Goal: Information Seeking & Learning: Check status

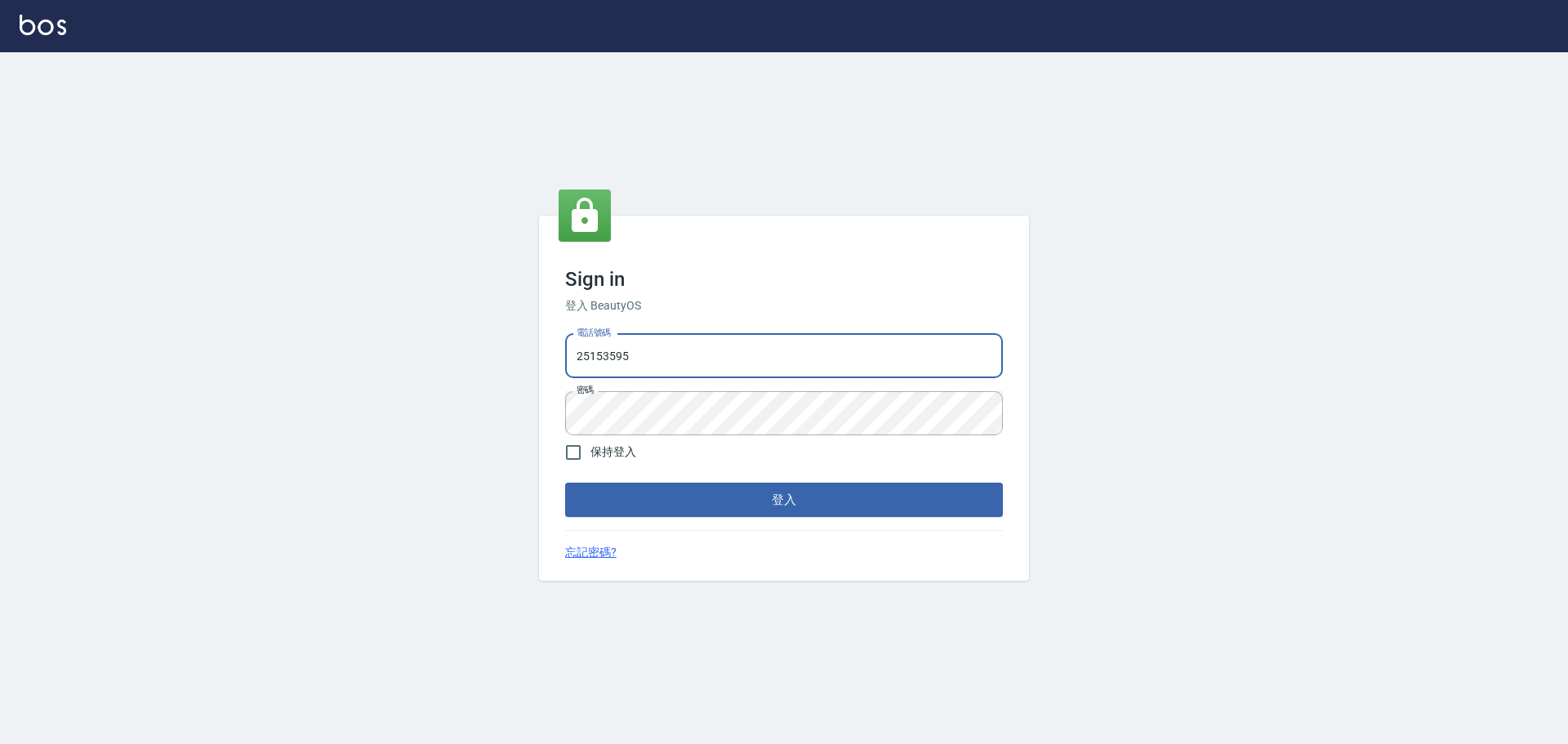
click at [696, 372] on input "25153595" at bounding box center [784, 356] width 438 height 44
type input "9990001234567"
click at [790, 502] on button "登入" at bounding box center [784, 500] width 438 height 34
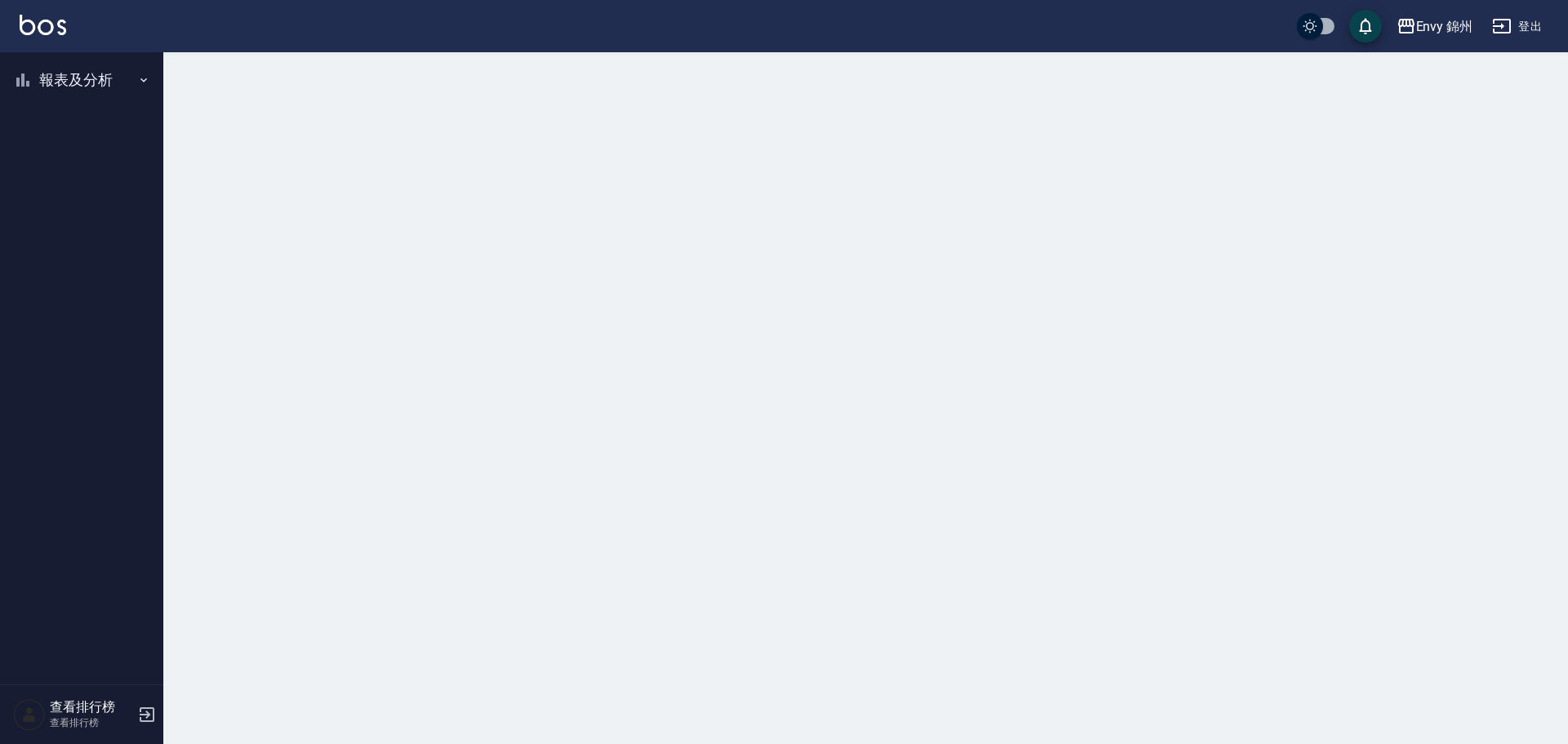
click at [85, 84] on button "報表及分析" at bounding box center [82, 80] width 150 height 43
click at [111, 163] on link "店家排行榜" at bounding box center [82, 164] width 150 height 37
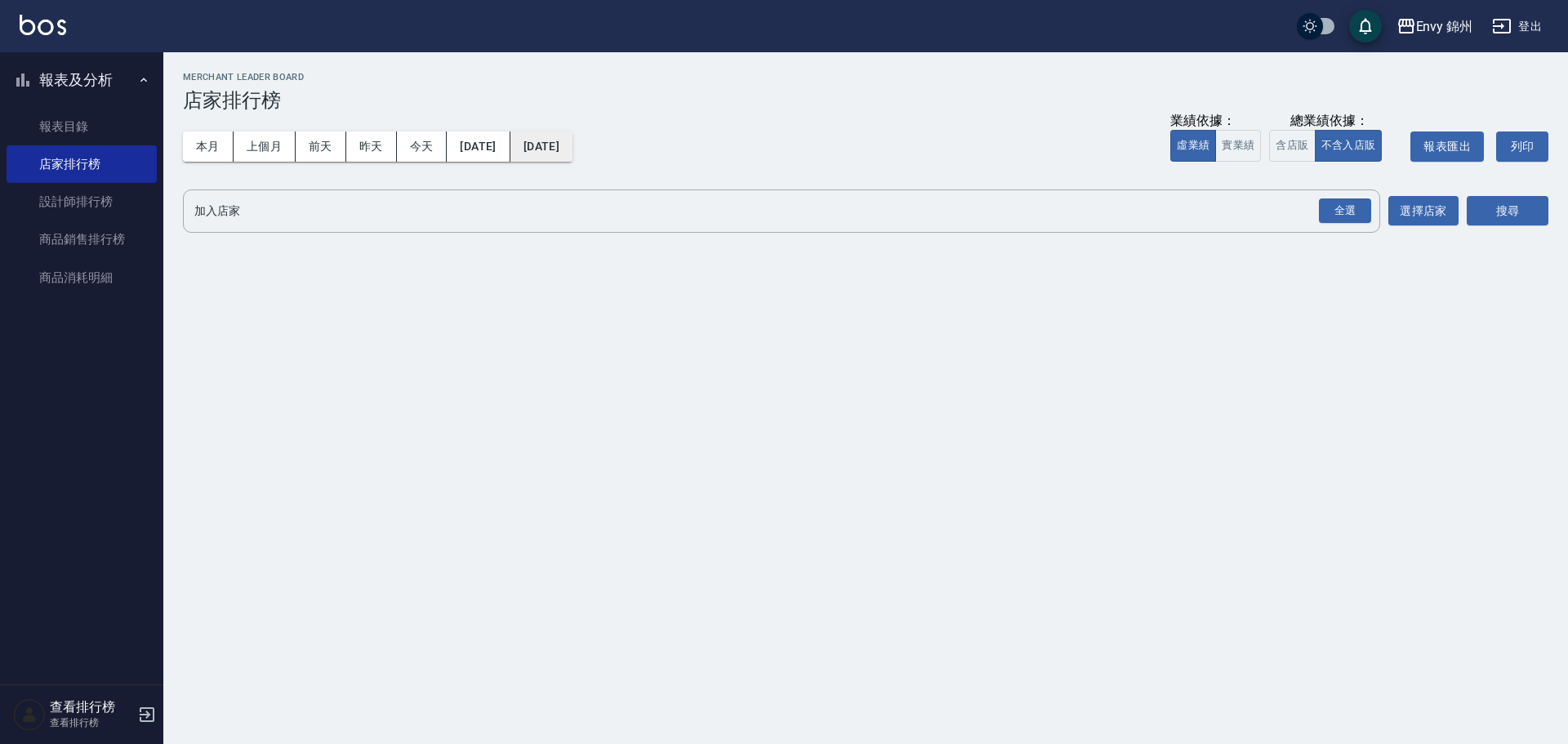
click at [572, 154] on button "2025/09/13" at bounding box center [541, 146] width 62 height 30
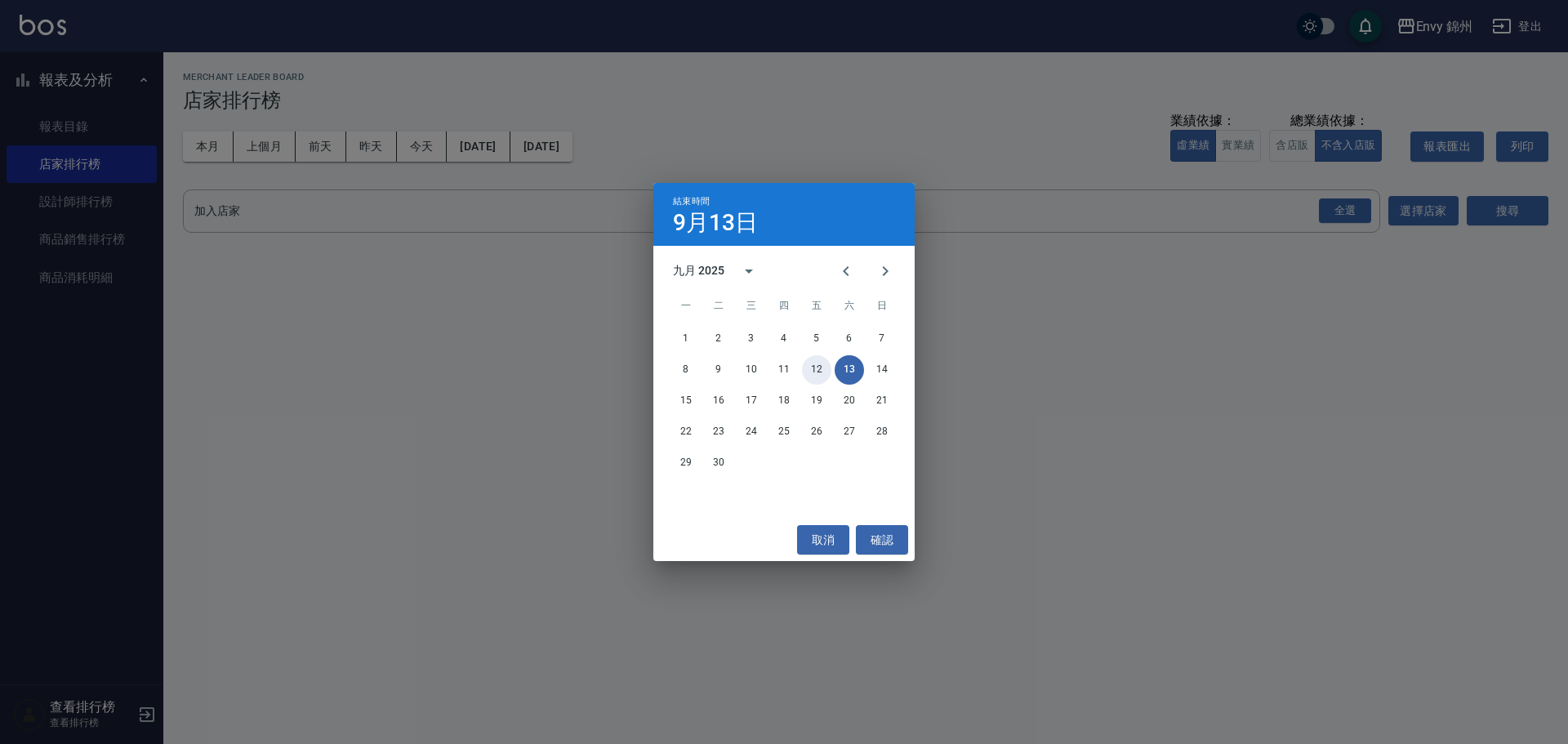
click at [814, 366] on button "12" at bounding box center [816, 370] width 30 height 30
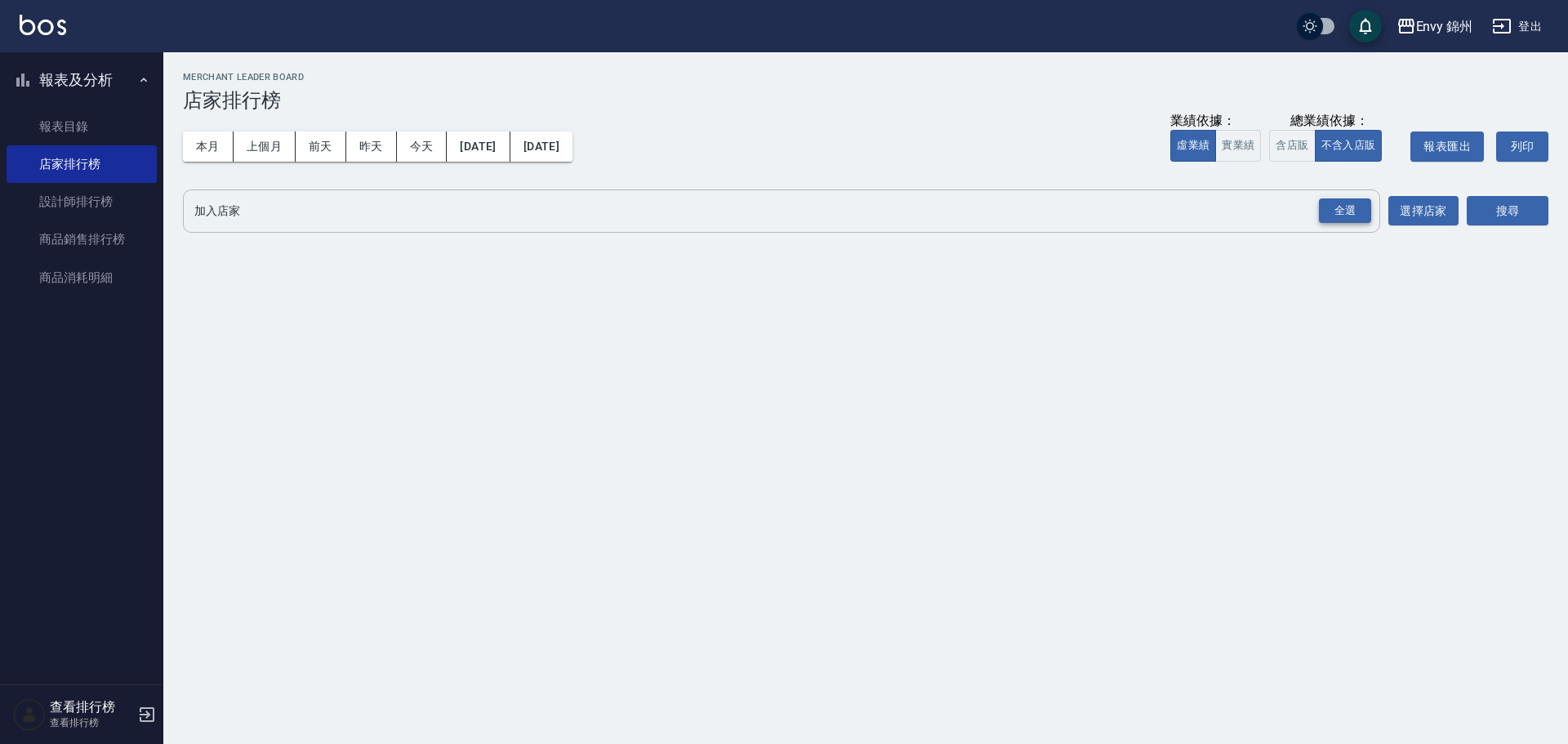
drag, startPoint x: 1343, startPoint y: 203, endPoint x: 1361, endPoint y: 205, distance: 18.1
click at [1343, 204] on div "全選" at bounding box center [1344, 211] width 52 height 26
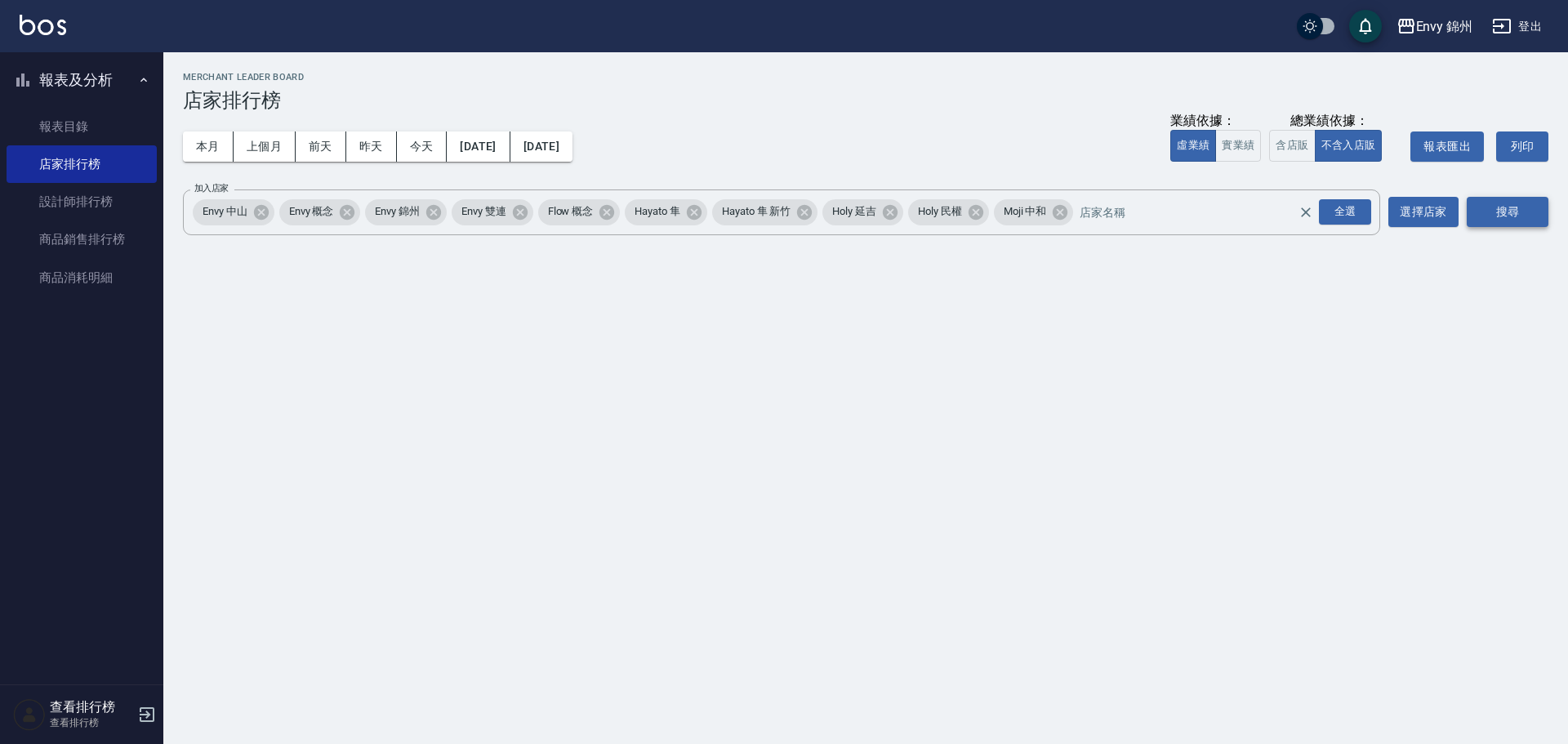
click at [1502, 212] on button "搜尋" at bounding box center [1508, 211] width 82 height 30
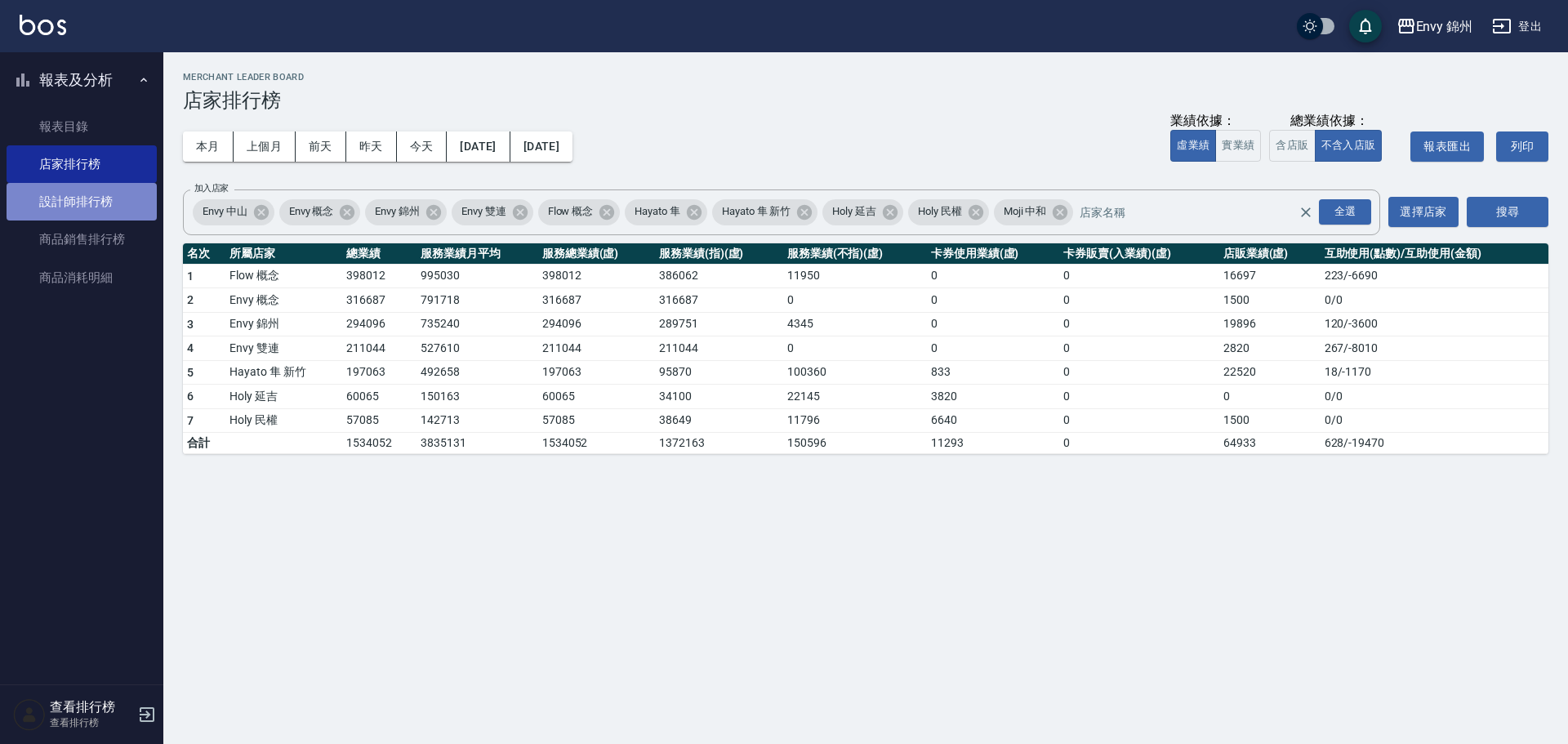
click at [100, 199] on link "設計師排行榜" at bounding box center [82, 202] width 150 height 37
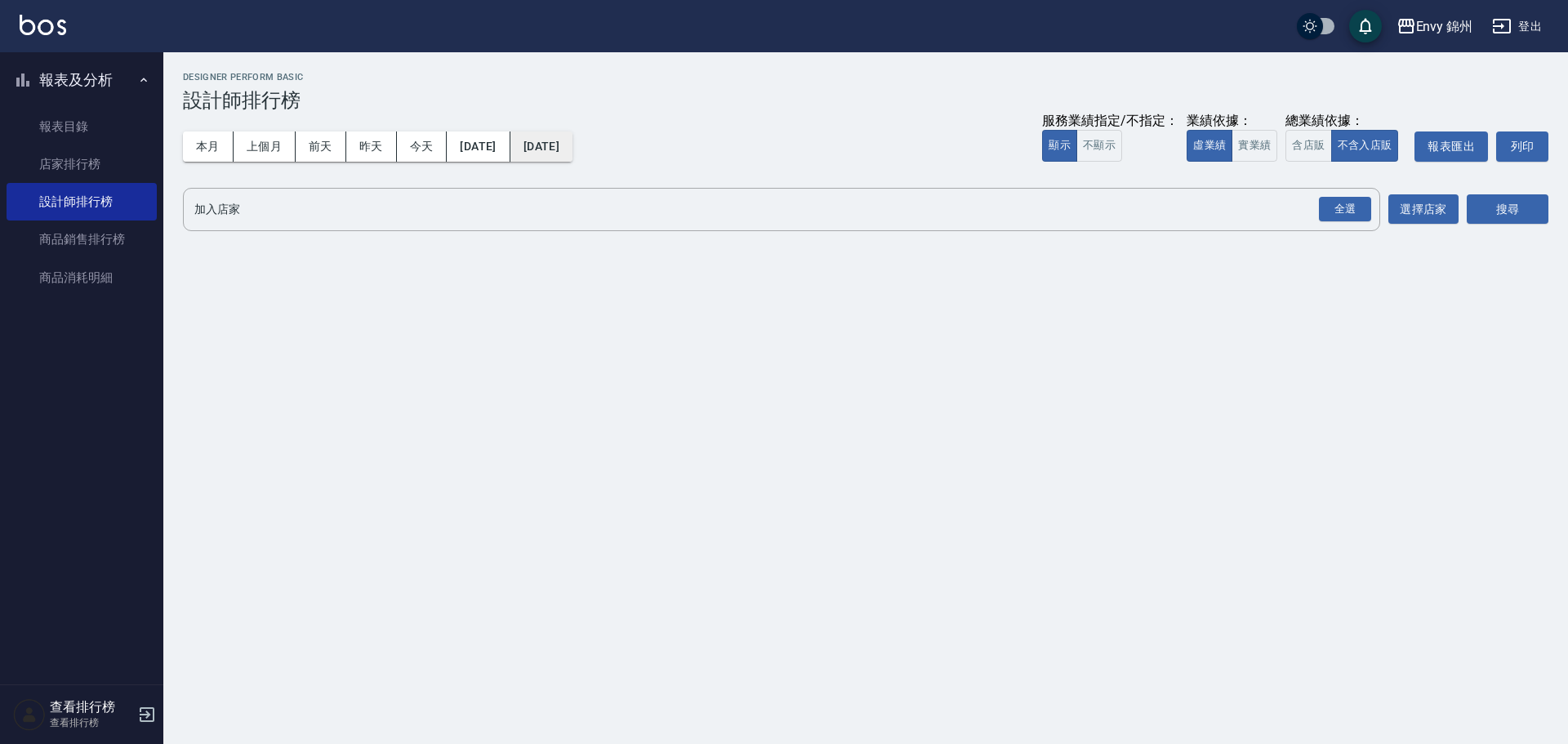
click at [572, 153] on button "2025/09/13" at bounding box center [541, 146] width 62 height 30
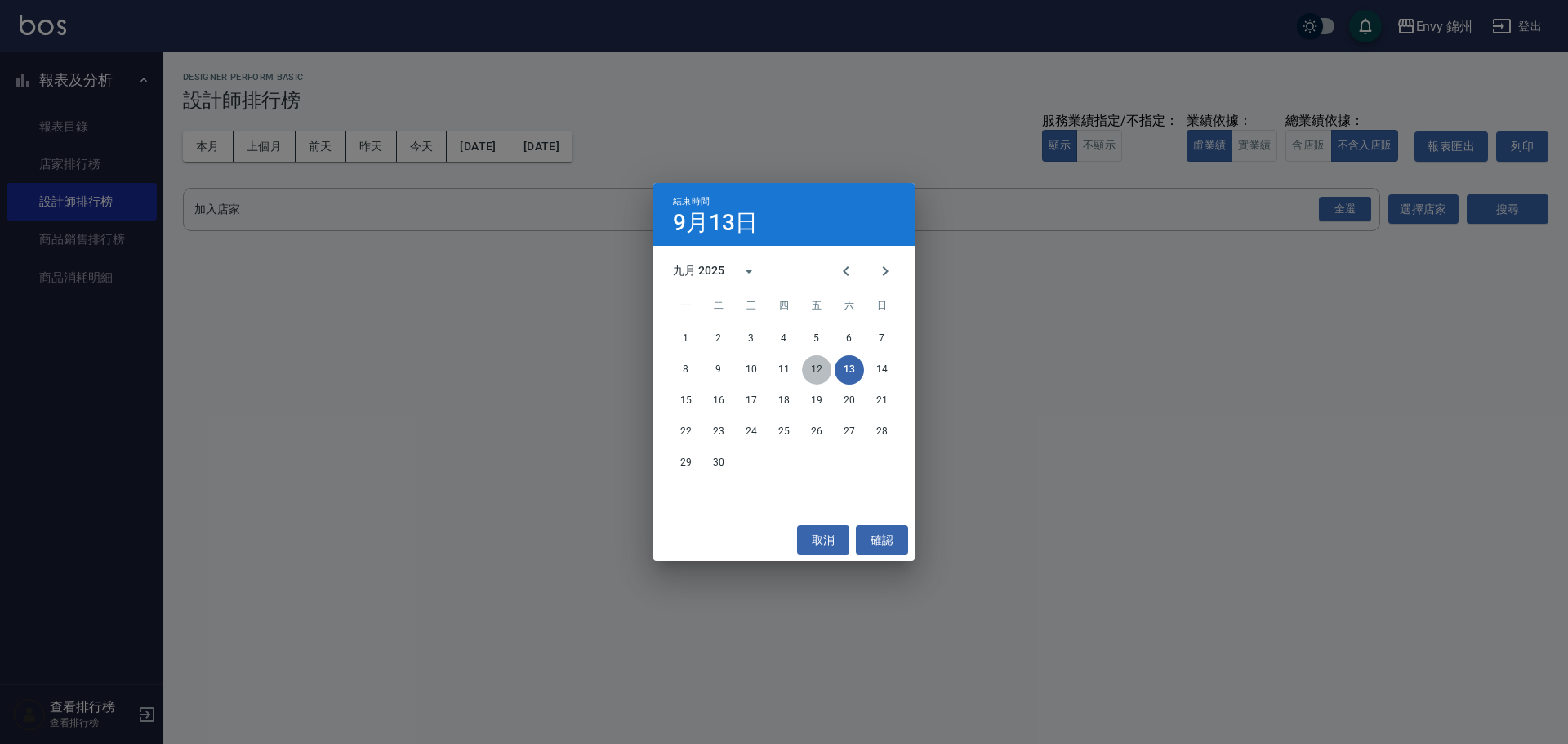
click at [811, 372] on button "12" at bounding box center [816, 370] width 30 height 30
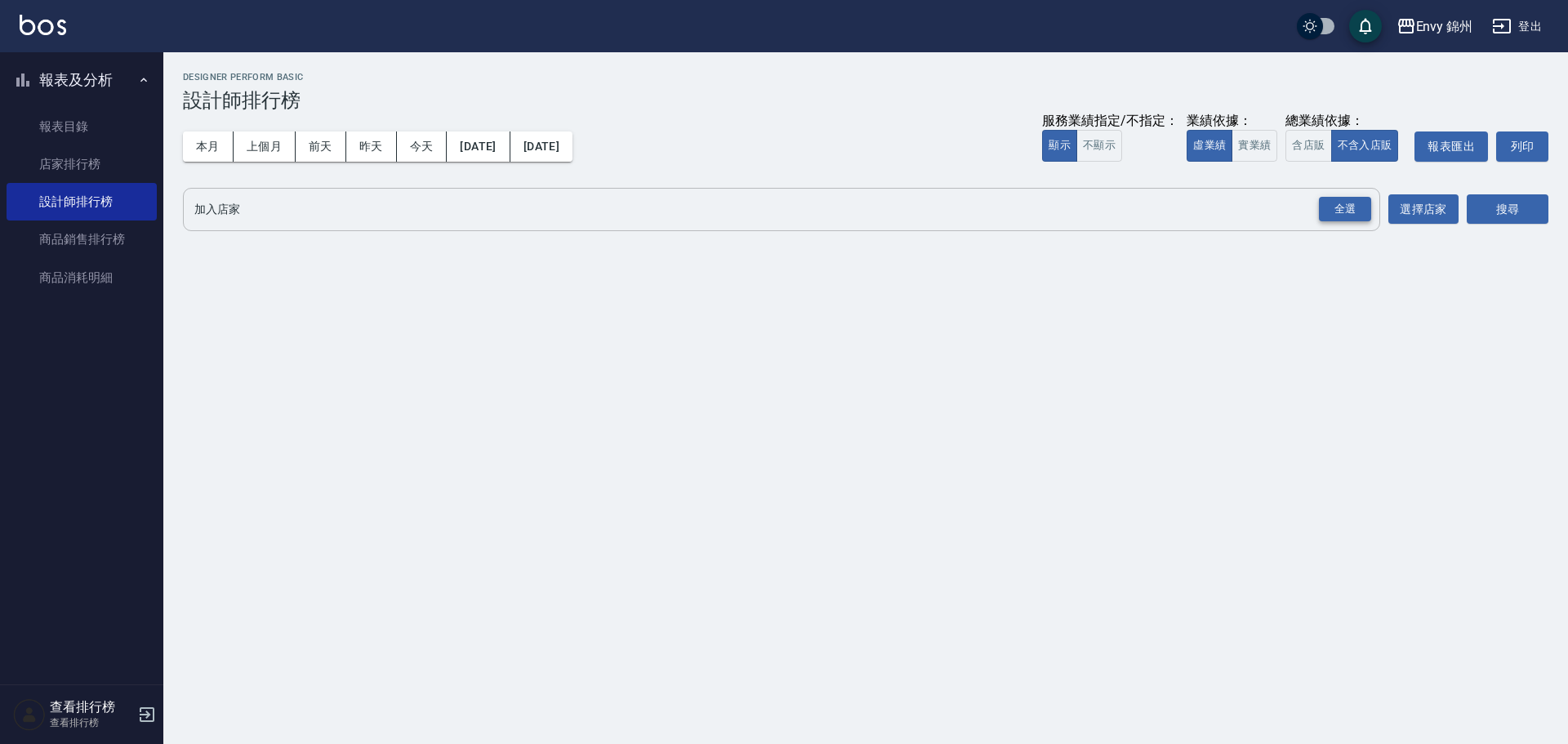
click at [1349, 219] on div "全選" at bounding box center [1344, 210] width 52 height 26
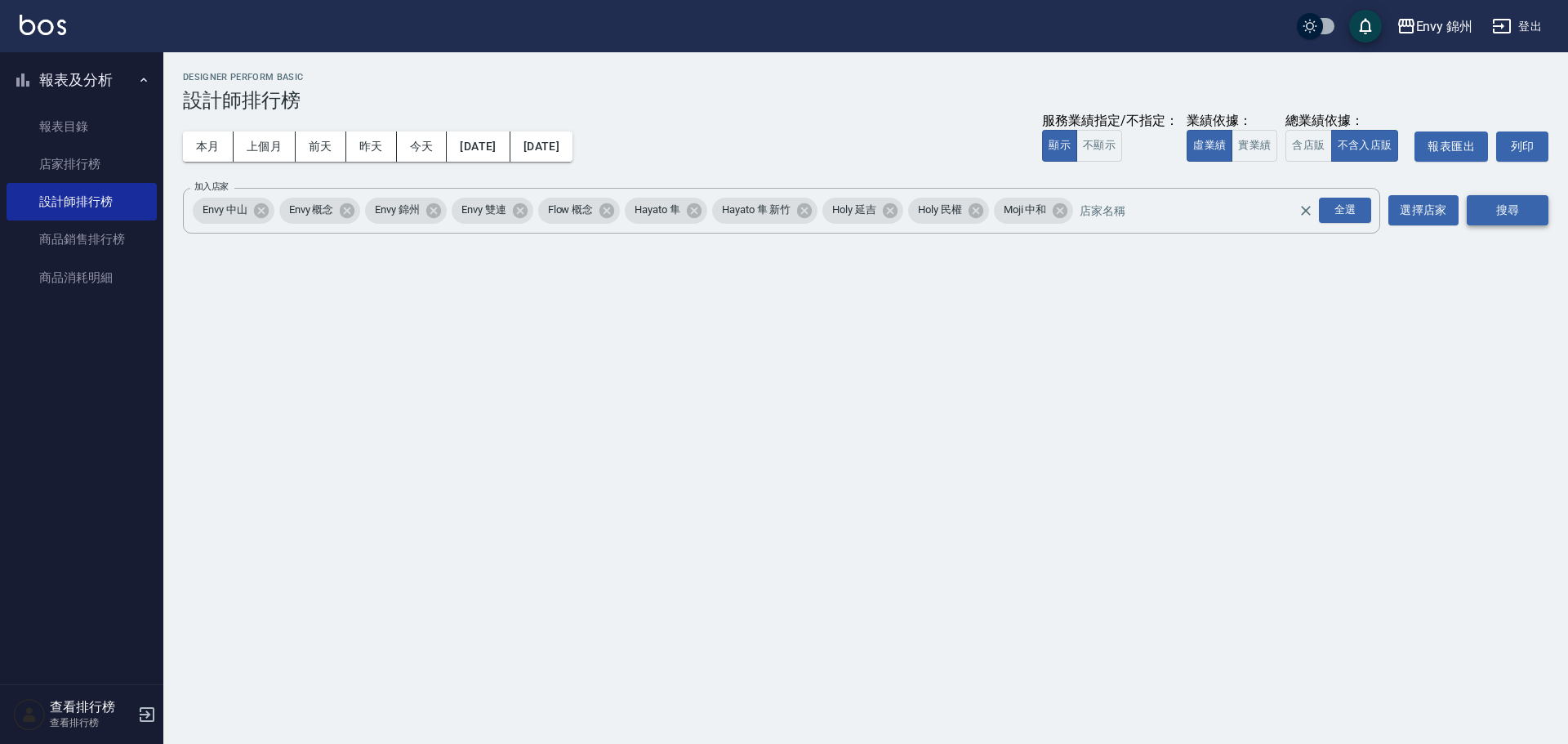
click at [1497, 215] on button "搜尋" at bounding box center [1508, 210] width 82 height 30
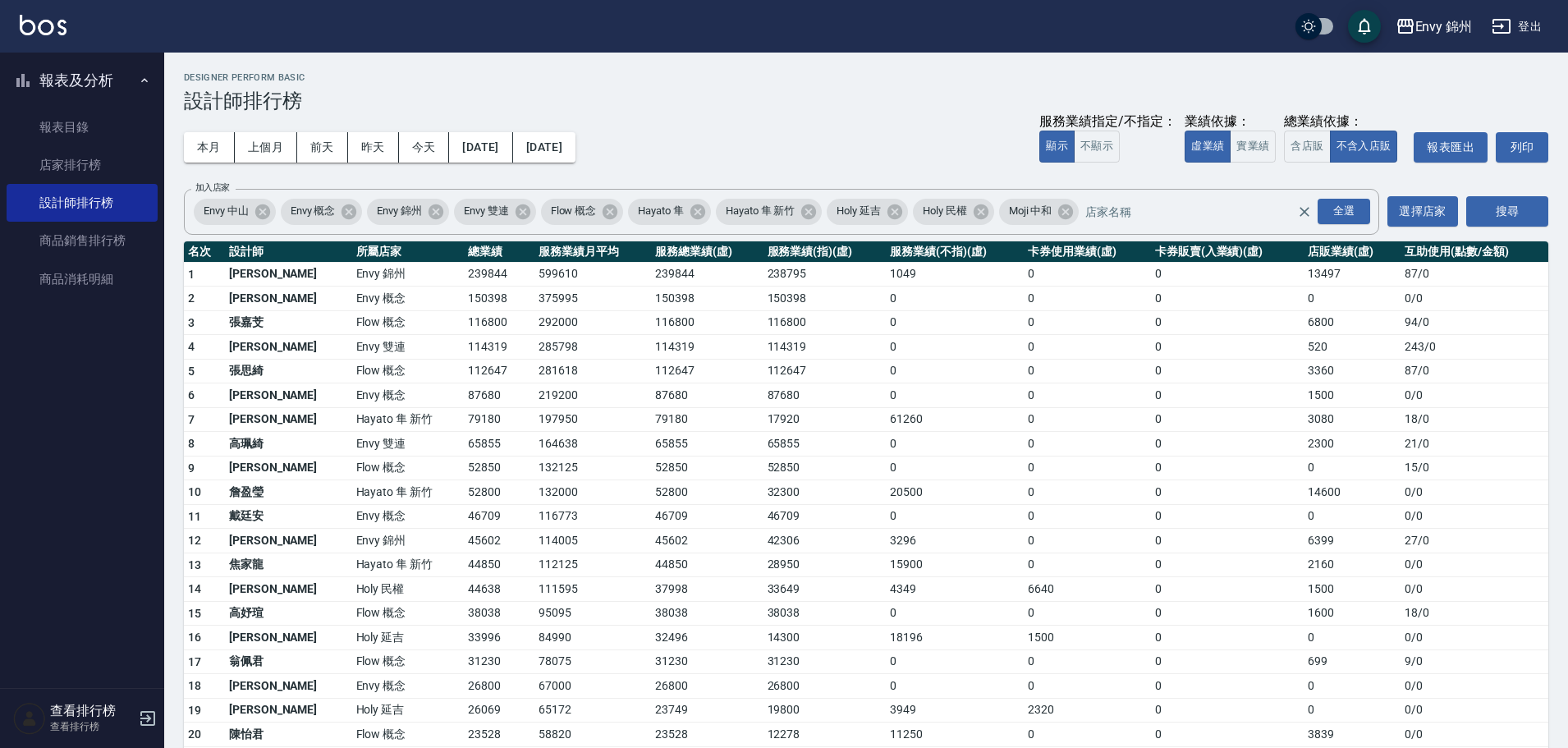
click at [965, 511] on td "0" at bounding box center [954, 517] width 138 height 25
drag, startPoint x: 359, startPoint y: 540, endPoint x: 467, endPoint y: 546, distance: 108.2
click at [467, 546] on tr "12 潘昀廷 Envy 錦州 45602 114005 45602 42306 3296 0 0 6399 27 / 0" at bounding box center [866, 541] width 1364 height 25
click at [464, 535] on td "45602" at bounding box center [499, 541] width 70 height 25
click at [470, 571] on td "44850" at bounding box center [499, 565] width 70 height 25
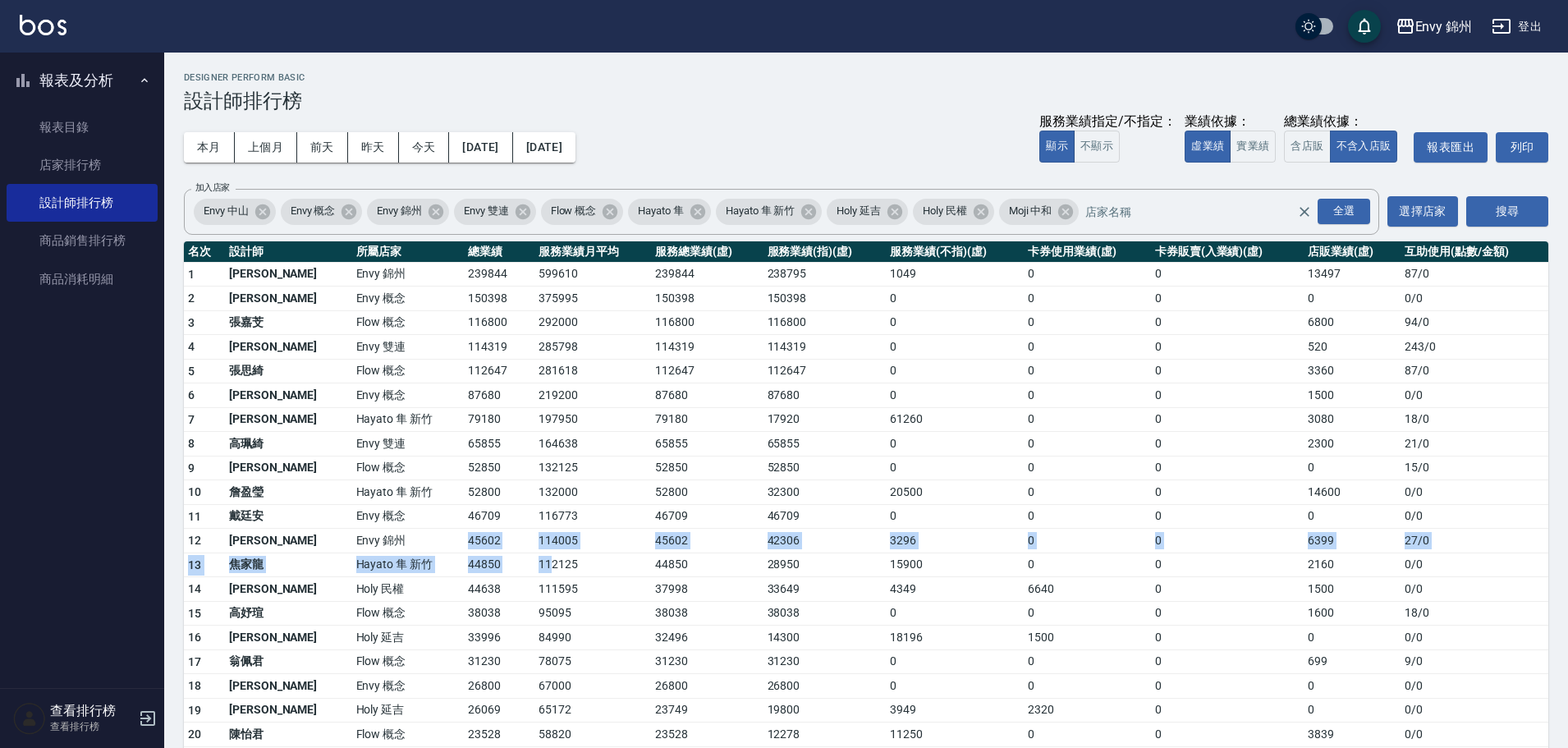
drag, startPoint x: 399, startPoint y: 532, endPoint x: 497, endPoint y: 557, distance: 101.1
click at [497, 557] on tbody "1 鄭怡秀 Envy 錦州 239844 599610 239844 238795 1049 0 0 13497 87 / 0 2 王文嘉 Envy 概念 1…" at bounding box center [866, 636] width 1364 height 748
click at [991, 558] on td "15900" at bounding box center [954, 565] width 138 height 25
drag, startPoint x: 1306, startPoint y: 546, endPoint x: 1315, endPoint y: 545, distance: 9.1
click at [1315, 545] on td "6399" at bounding box center [1351, 541] width 97 height 25
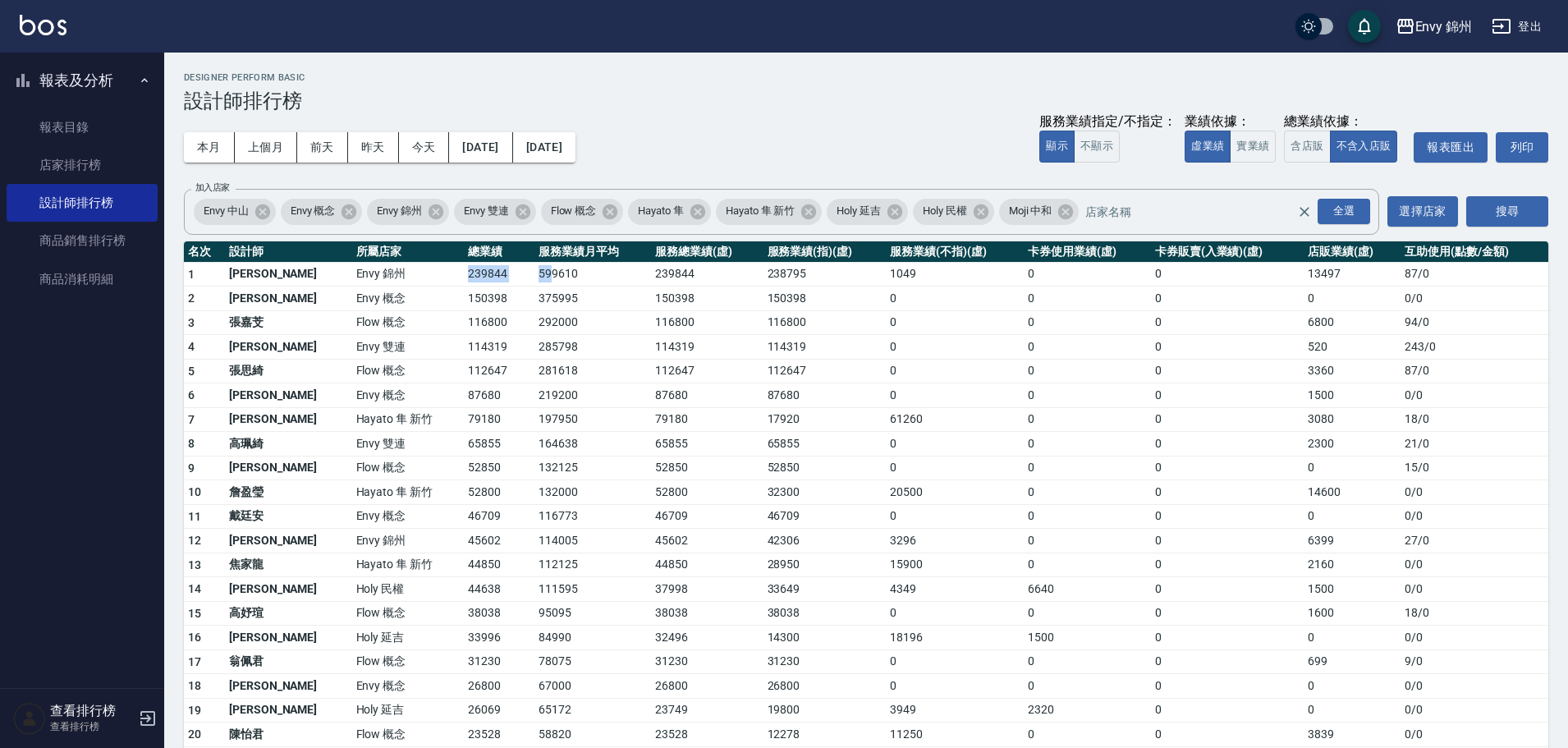
drag, startPoint x: 358, startPoint y: 275, endPoint x: 500, endPoint y: 285, distance: 142.4
click at [500, 284] on tr "1 鄭怡秀 Envy 錦州 239844 599610 239844 238795 1049 0 0 13497 87 / 0" at bounding box center [866, 274] width 1364 height 25
click at [534, 375] on td "281618" at bounding box center [593, 371] width 116 height 25
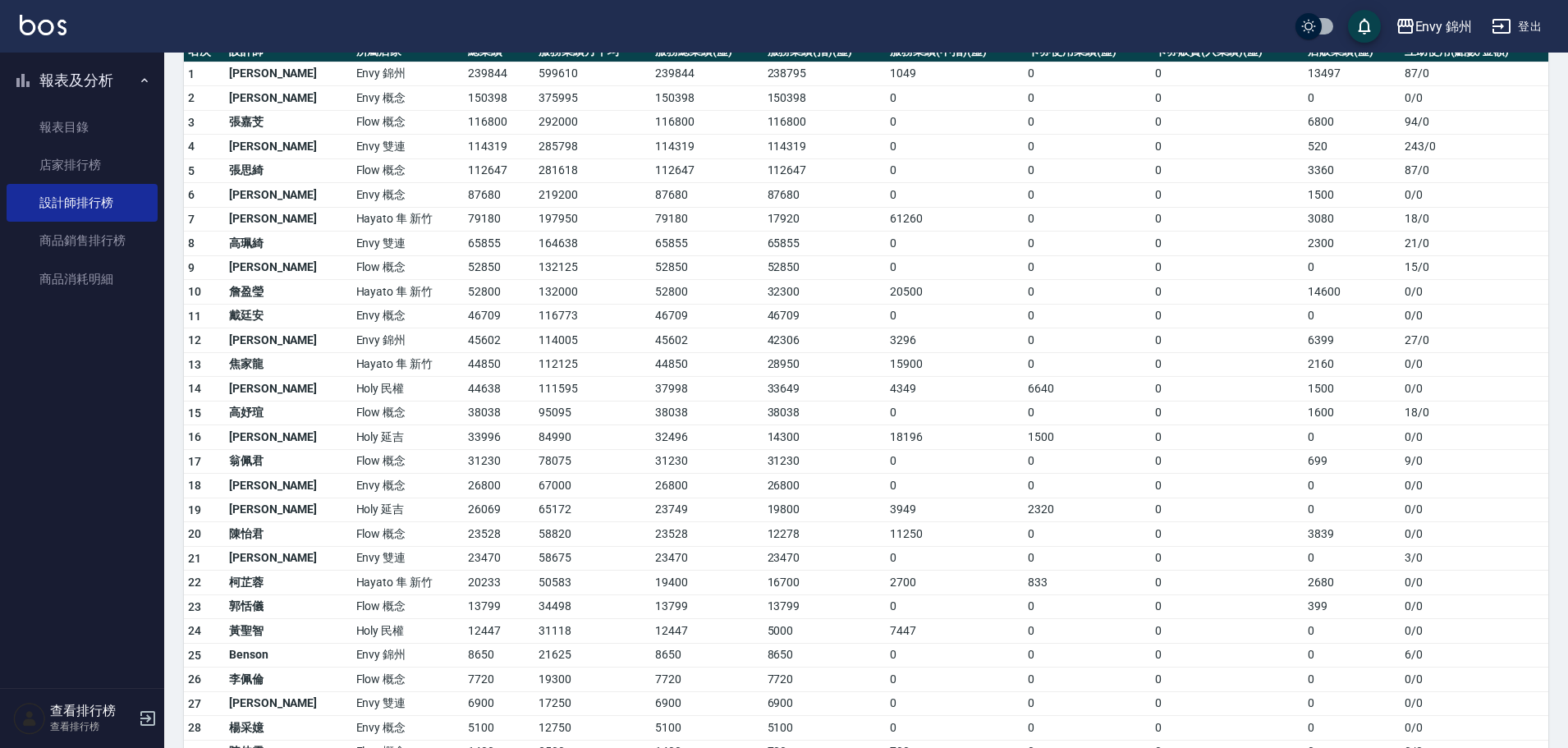
scroll to position [118, 0]
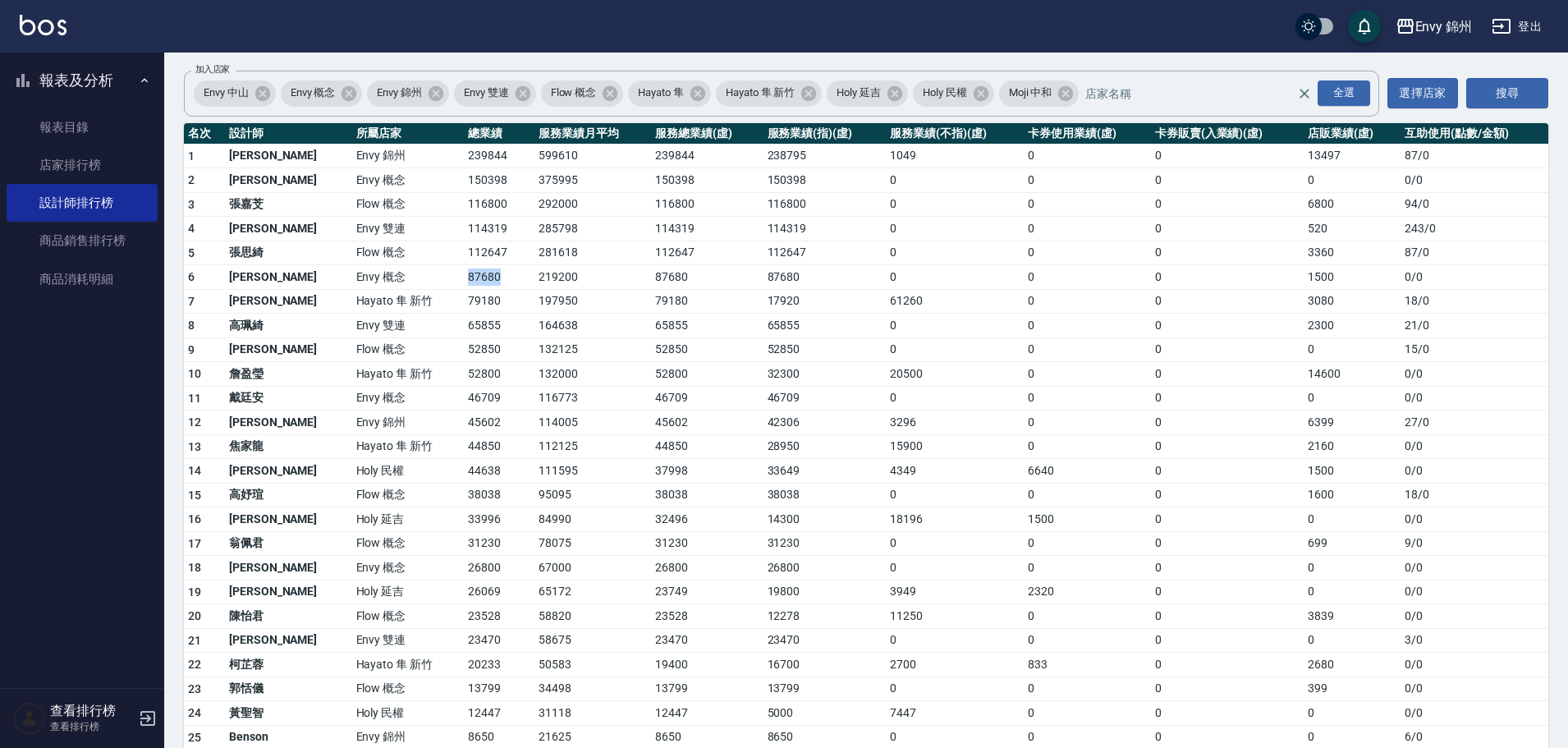
drag, startPoint x: 385, startPoint y: 276, endPoint x: 476, endPoint y: 282, distance: 91.2
click at [476, 282] on tr "6 黃光蔓 Envy 概念 87680 219200 87680 87680 0 0 0 1500 0 / 0" at bounding box center [866, 278] width 1364 height 25
drag, startPoint x: 426, startPoint y: 260, endPoint x: 456, endPoint y: 258, distance: 30.1
click at [456, 258] on tr "5 張思綺 Flow 概念 112647 281618 112647 112647 0 0 0 3360 87 / 0" at bounding box center [866, 253] width 1364 height 25
click at [464, 226] on td "114319" at bounding box center [499, 229] width 70 height 25
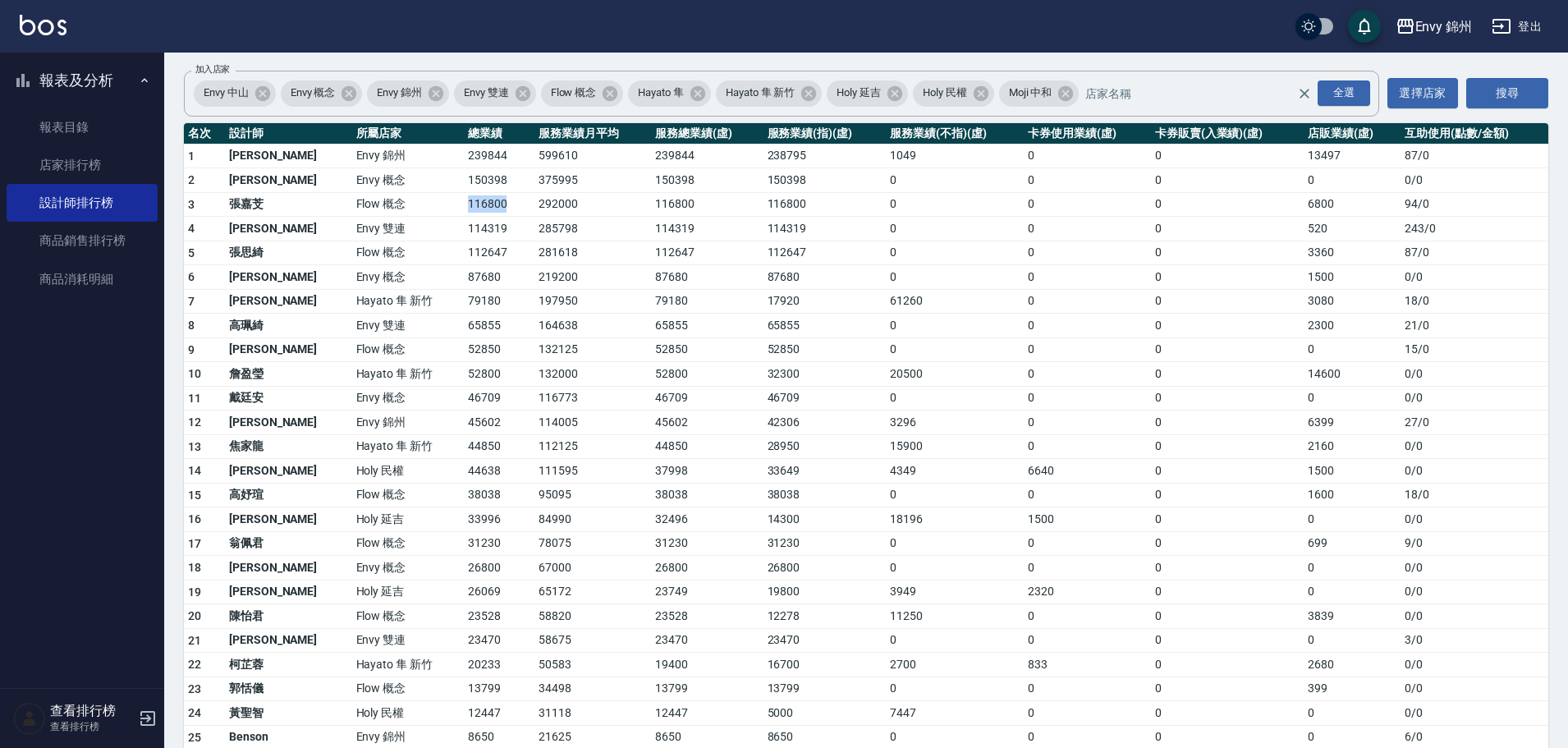
drag, startPoint x: 400, startPoint y: 202, endPoint x: 450, endPoint y: 213, distance: 51.2
click at [450, 213] on tr "3 張嘉芠 Flow 概念 116800 292000 116800 116800 0 0 0 6800 94 / 0" at bounding box center [866, 204] width 1364 height 25
drag, startPoint x: 407, startPoint y: 183, endPoint x: 431, endPoint y: 185, distance: 24.1
click at [431, 185] on tr "2 王文嘉 Envy 概念 150398 375995 150398 150398 0 0 0 0 0 / 0" at bounding box center [866, 181] width 1364 height 25
click at [1523, 30] on button "登出" at bounding box center [1517, 26] width 63 height 30
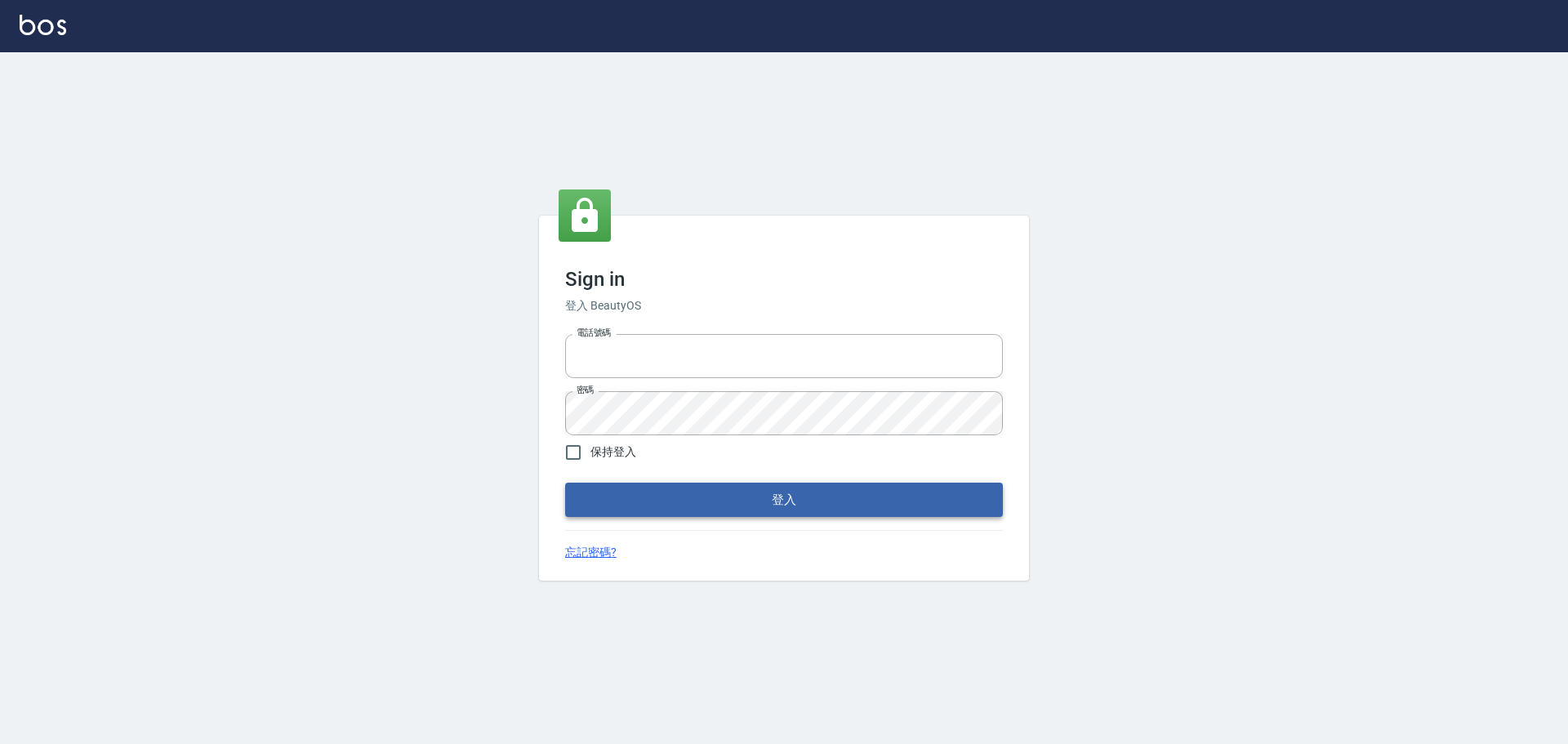
type input "9990001234567"
click at [803, 507] on button "登入" at bounding box center [784, 500] width 438 height 34
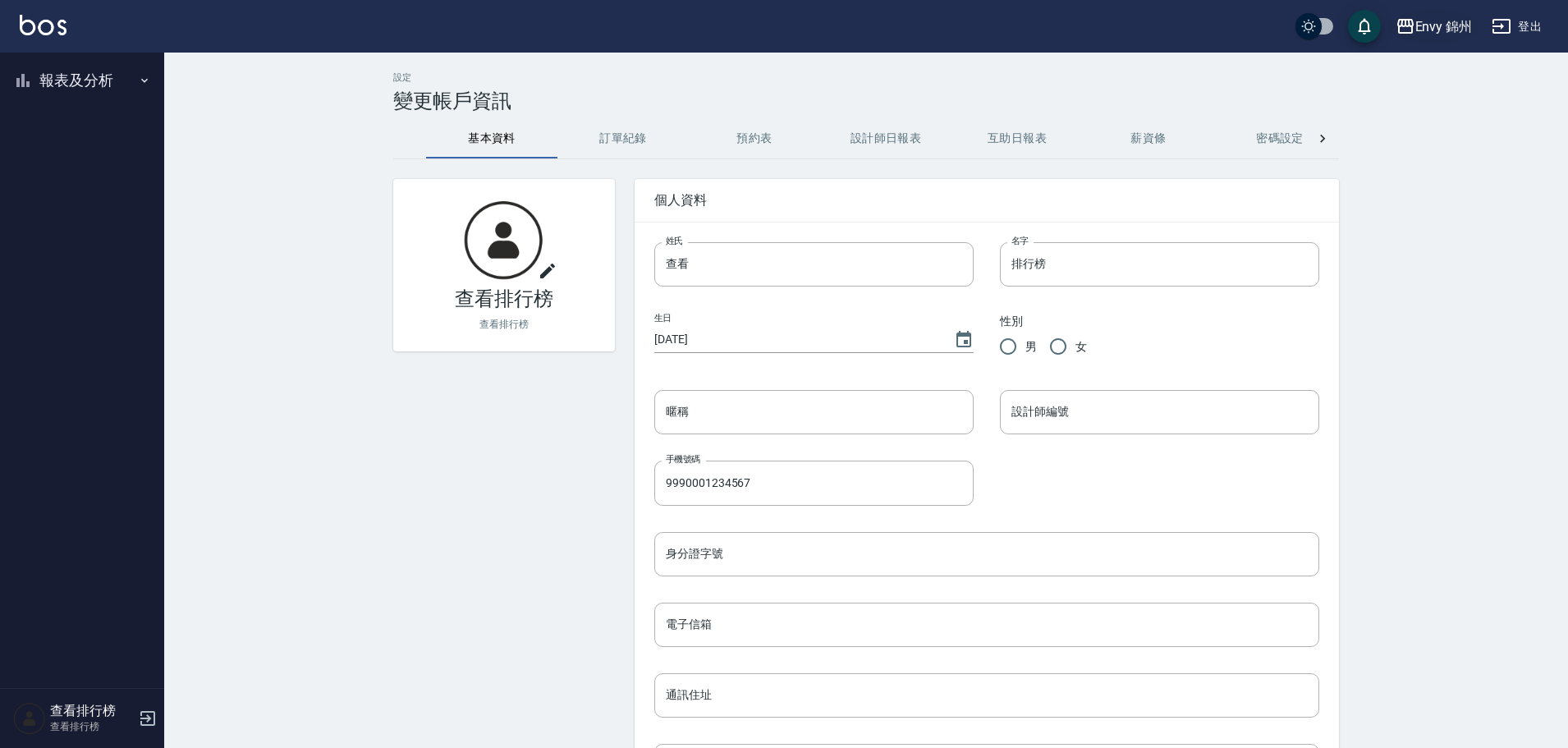
click at [1404, 30] on icon "button" at bounding box center [1405, 26] width 20 height 20
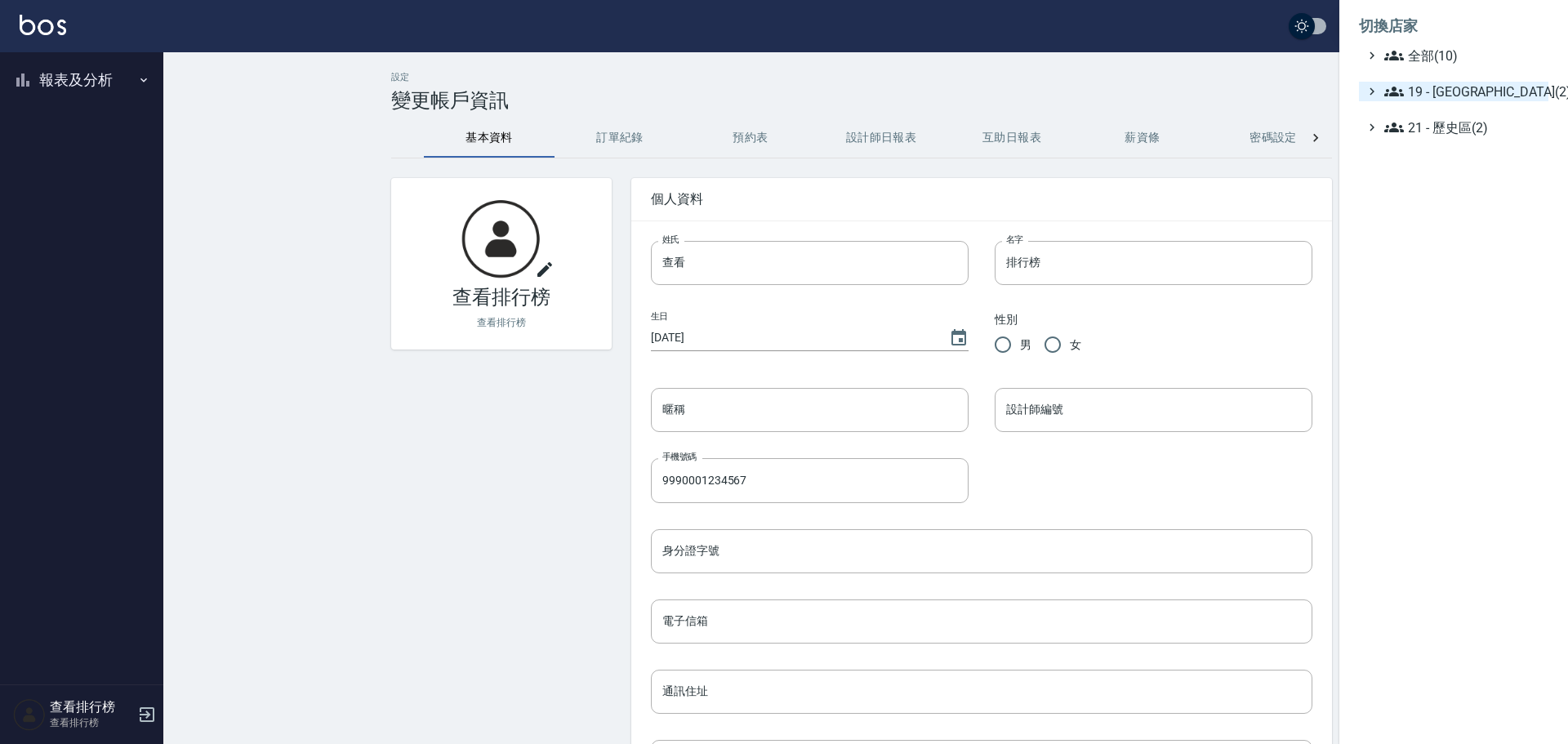
click at [1427, 92] on span "19 - 新城區(2)" at bounding box center [1462, 91] width 158 height 20
click at [1444, 137] on span "19.02 - ENVY(5)" at bounding box center [1471, 138] width 141 height 20
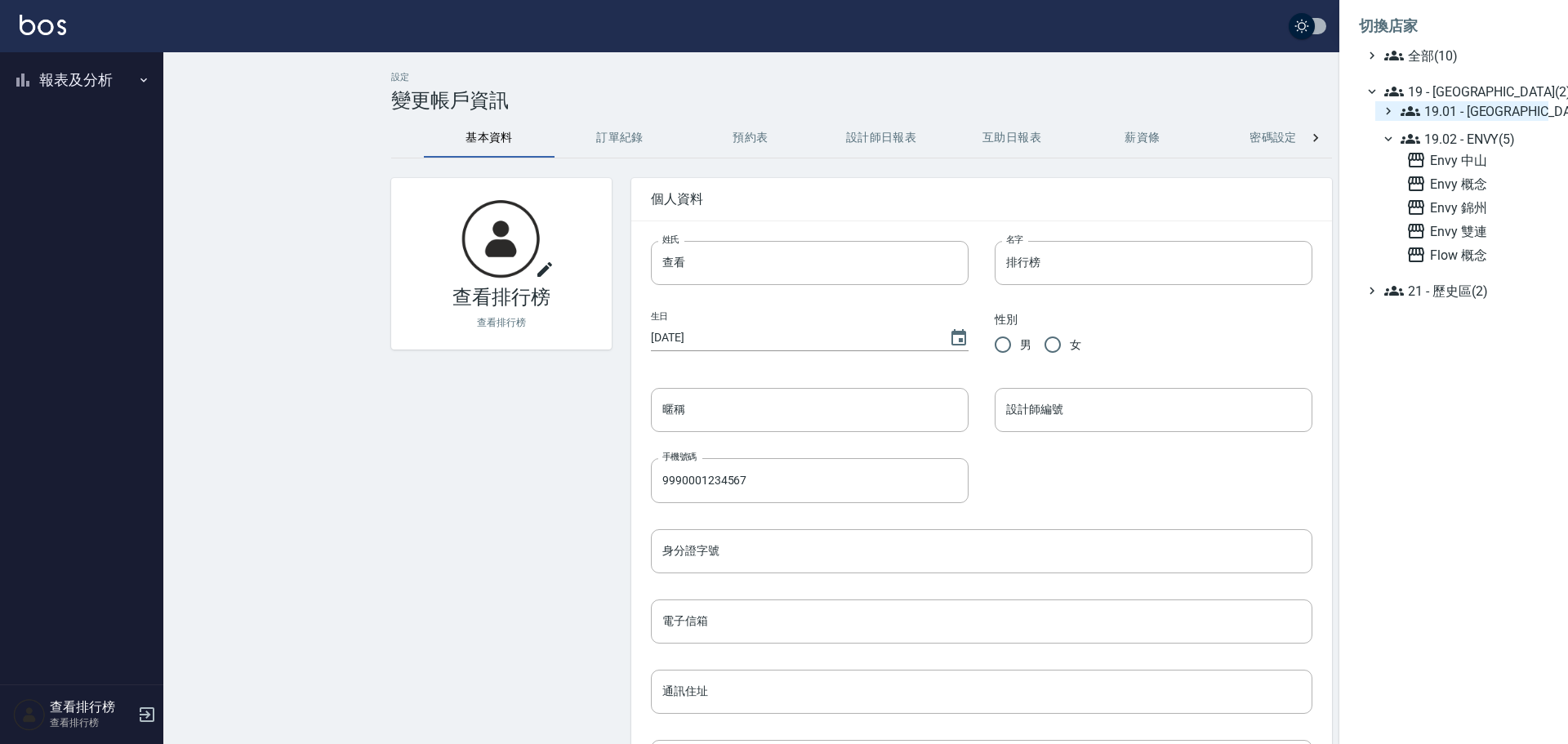
click at [1445, 118] on span "19.01 - 新城區 (3)" at bounding box center [1471, 111] width 141 height 20
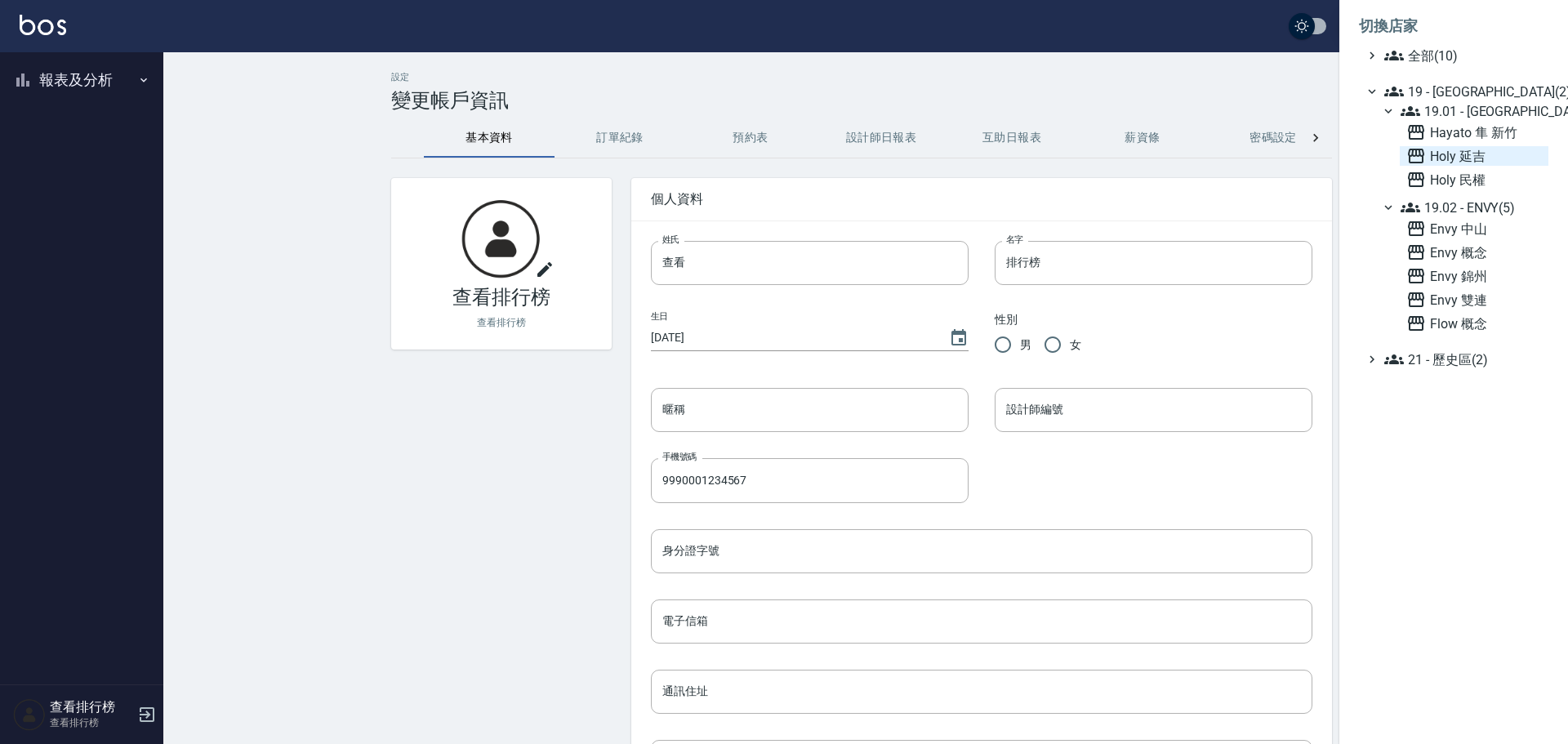
click at [1460, 159] on span "Holy 延吉" at bounding box center [1473, 156] width 135 height 20
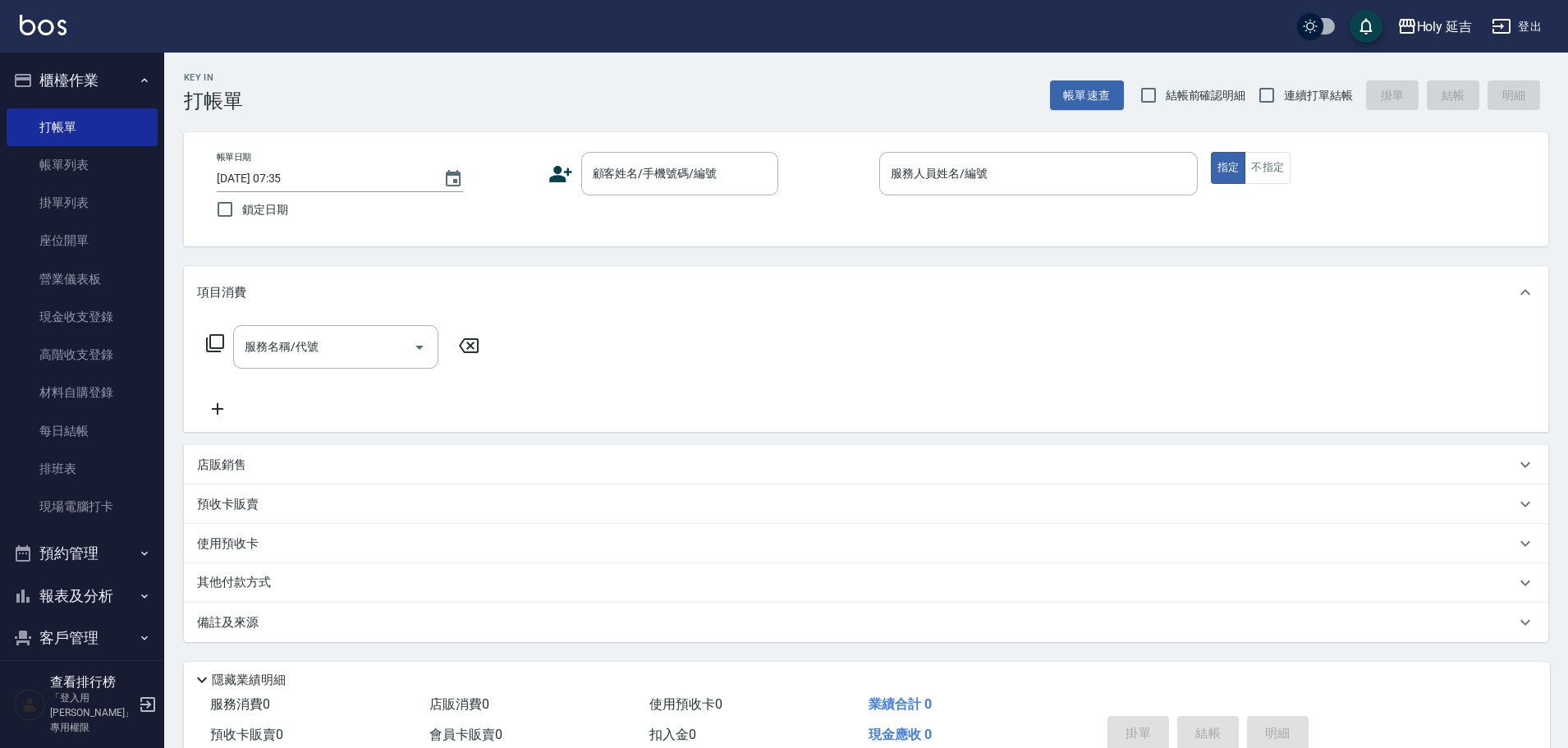
scroll to position [130, 0]
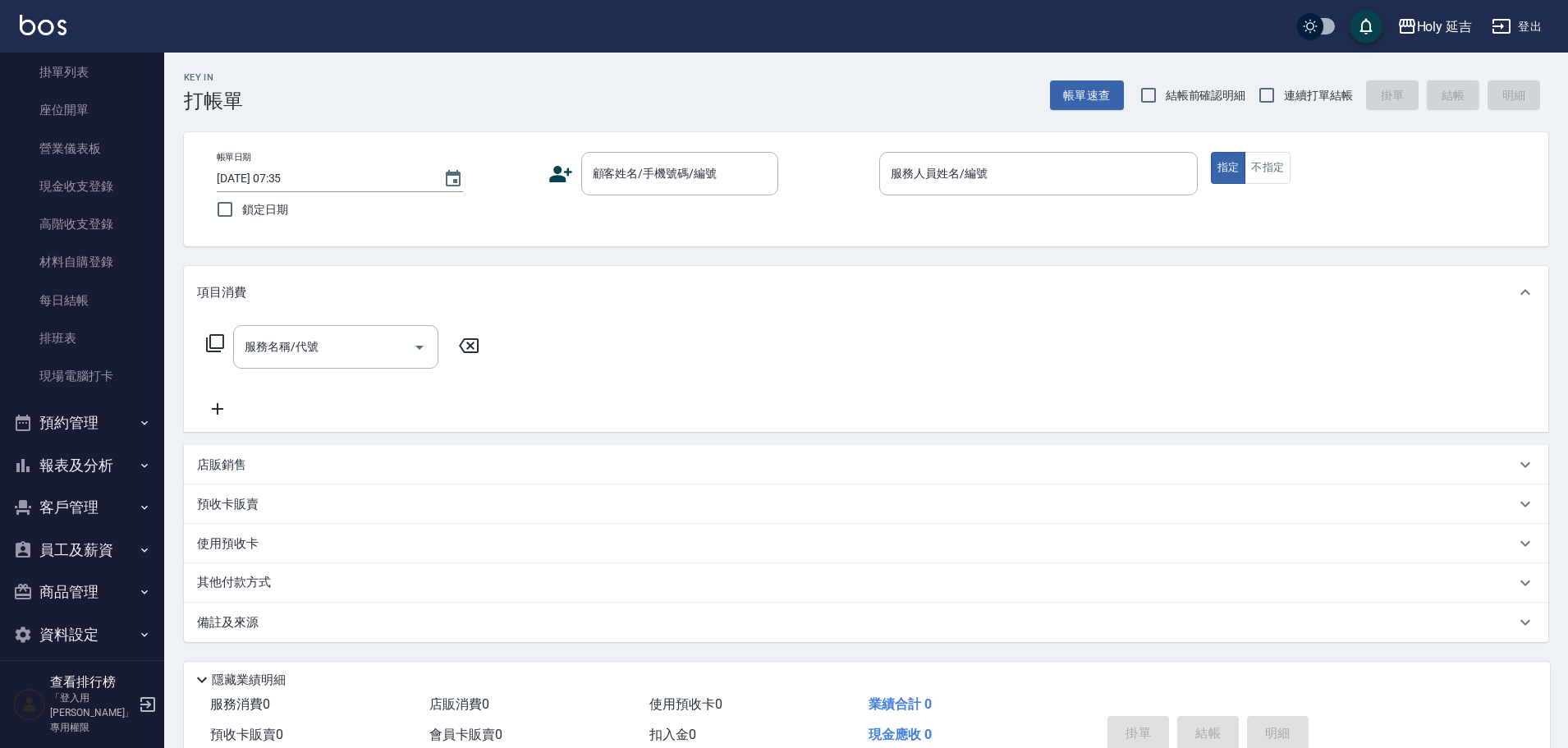
drag, startPoint x: 86, startPoint y: 470, endPoint x: 69, endPoint y: 473, distance: 17.3
click at [86, 470] on button "報表及分析" at bounding box center [82, 466] width 151 height 43
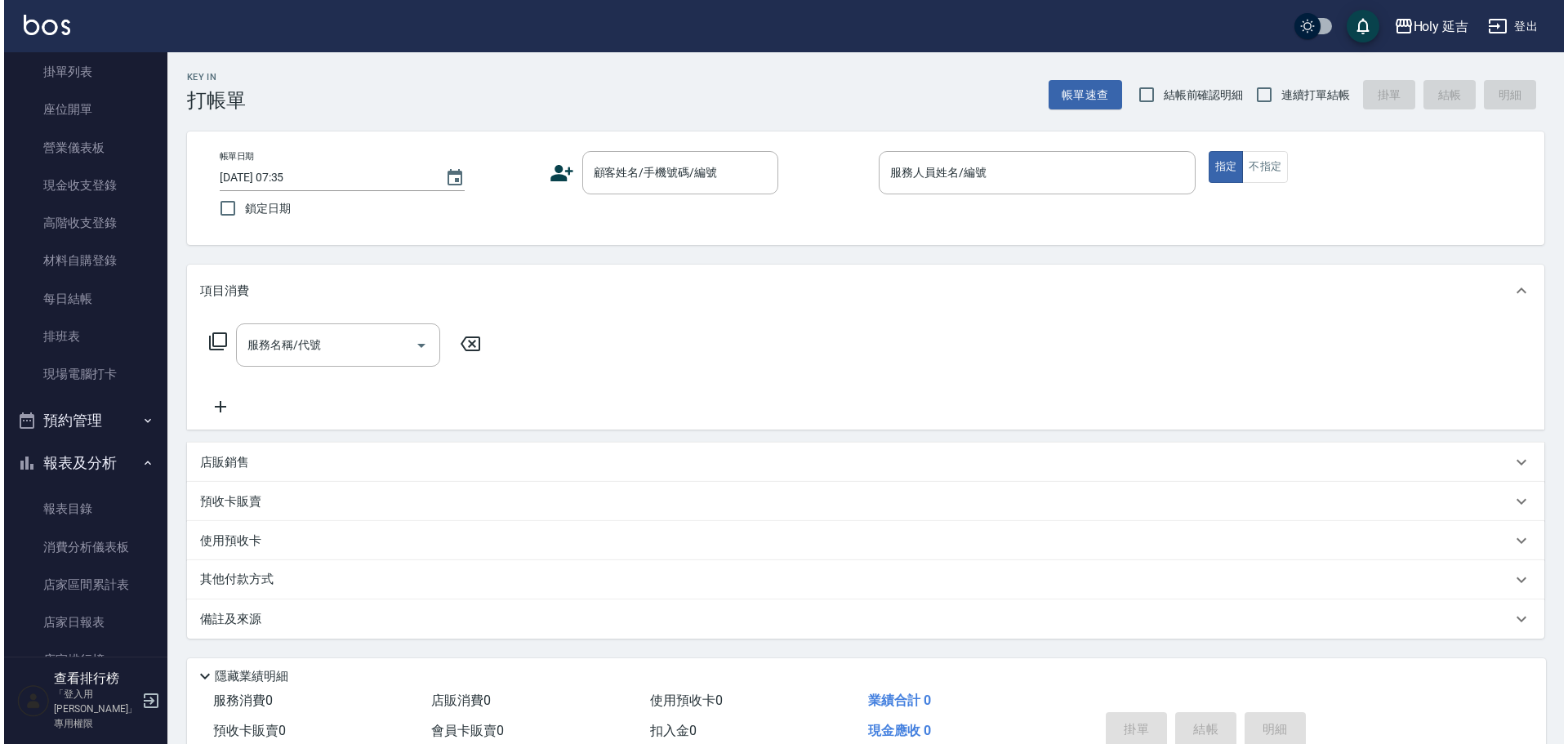
scroll to position [293, 0]
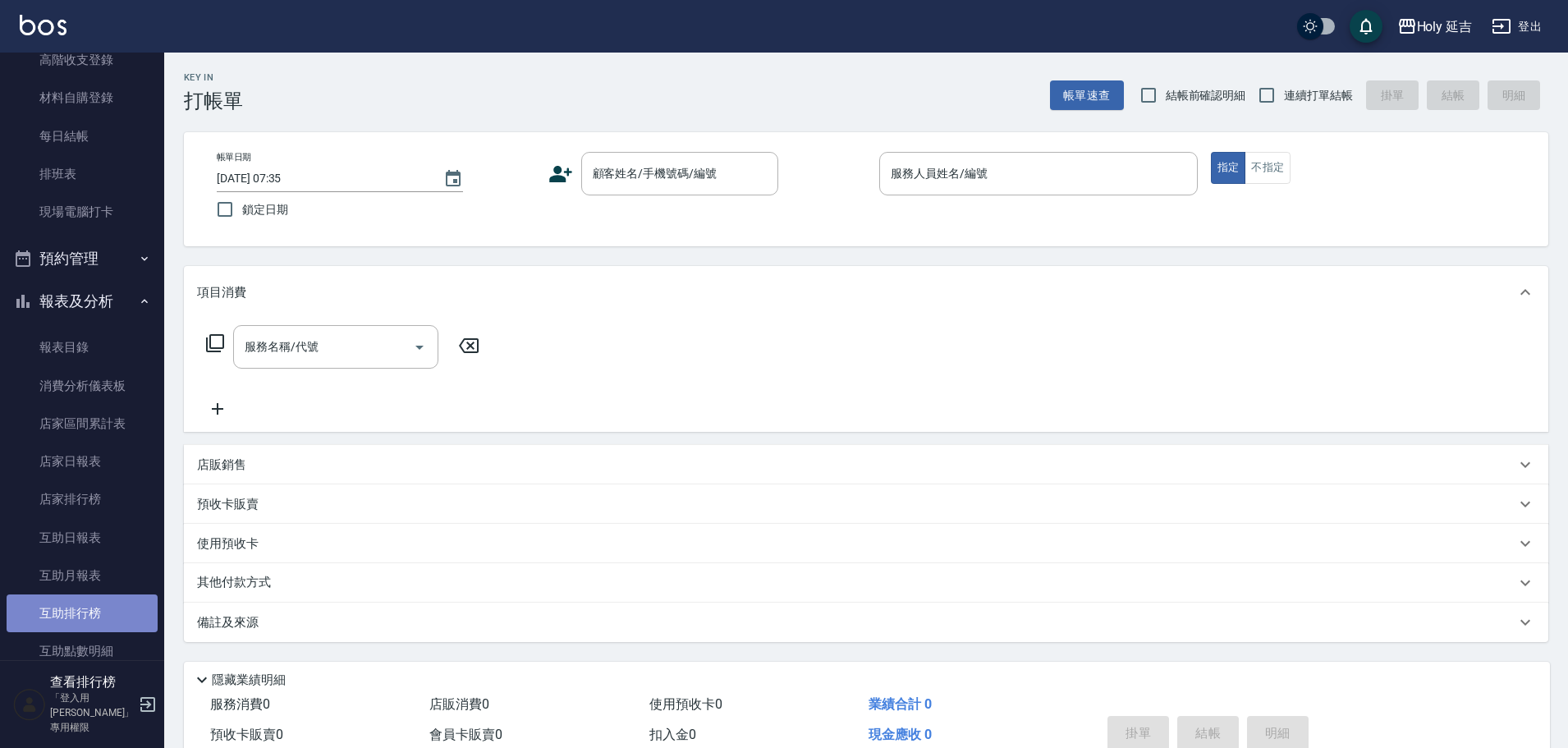
click at [92, 613] on link "互助排行榜" at bounding box center [82, 613] width 151 height 38
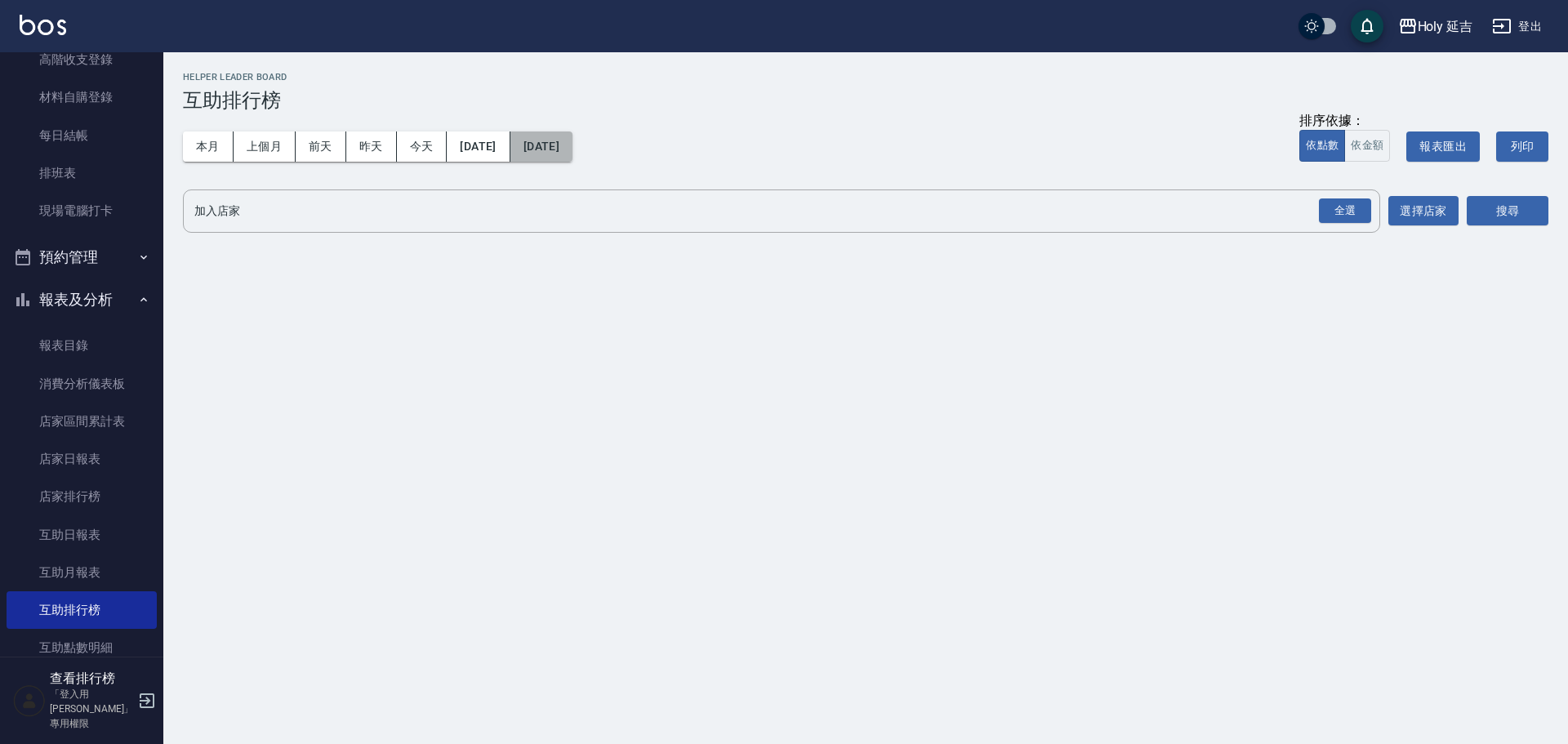
click at [572, 141] on button "2025/09/13" at bounding box center [541, 146] width 62 height 30
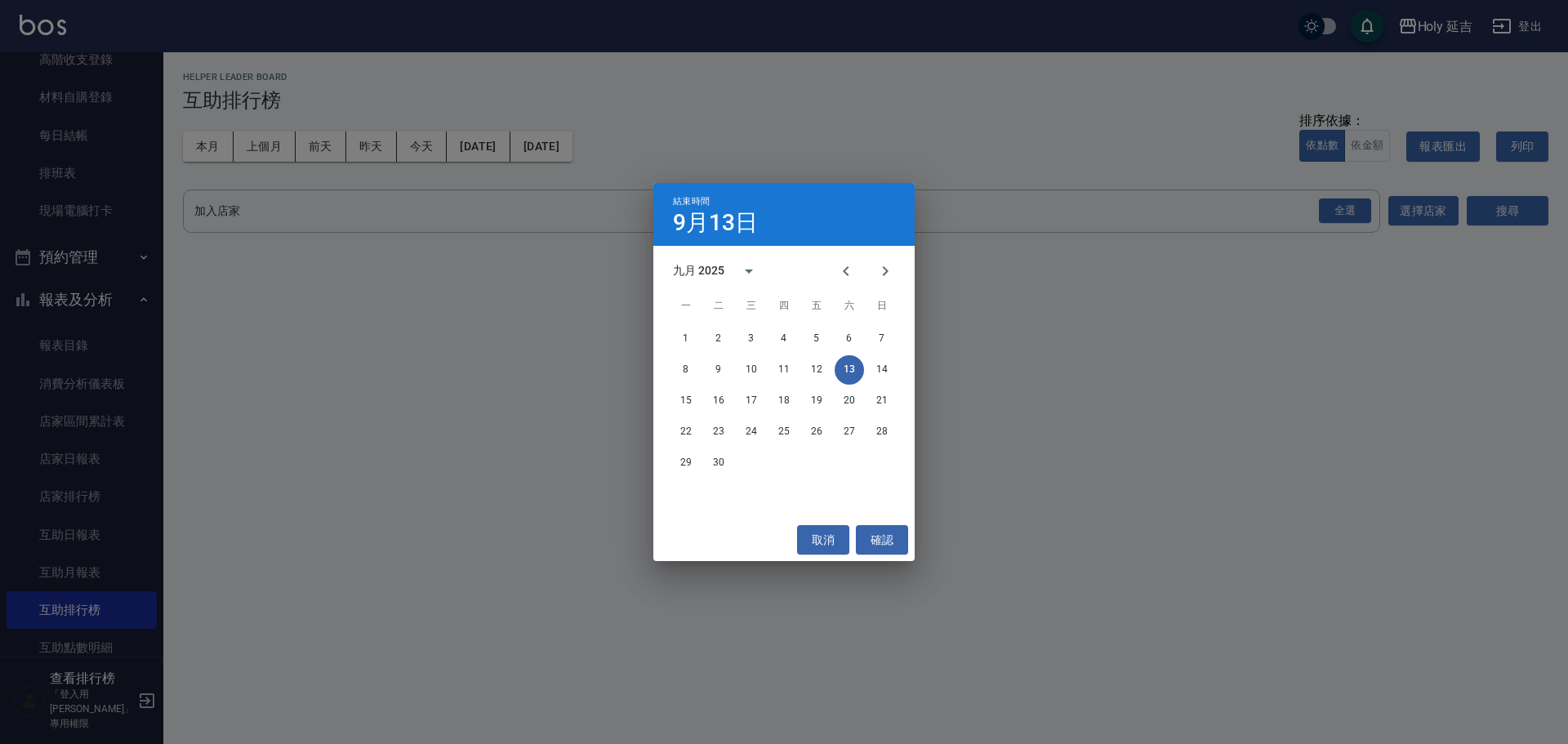
click at [1402, 207] on div "結束時間 9月13日 九月 2025 一 二 三 四 五 六 日 1 2 3 4 5 6 7 8 9 10 11 12 13 14 15 16 17 18 1…" at bounding box center [784, 372] width 1568 height 744
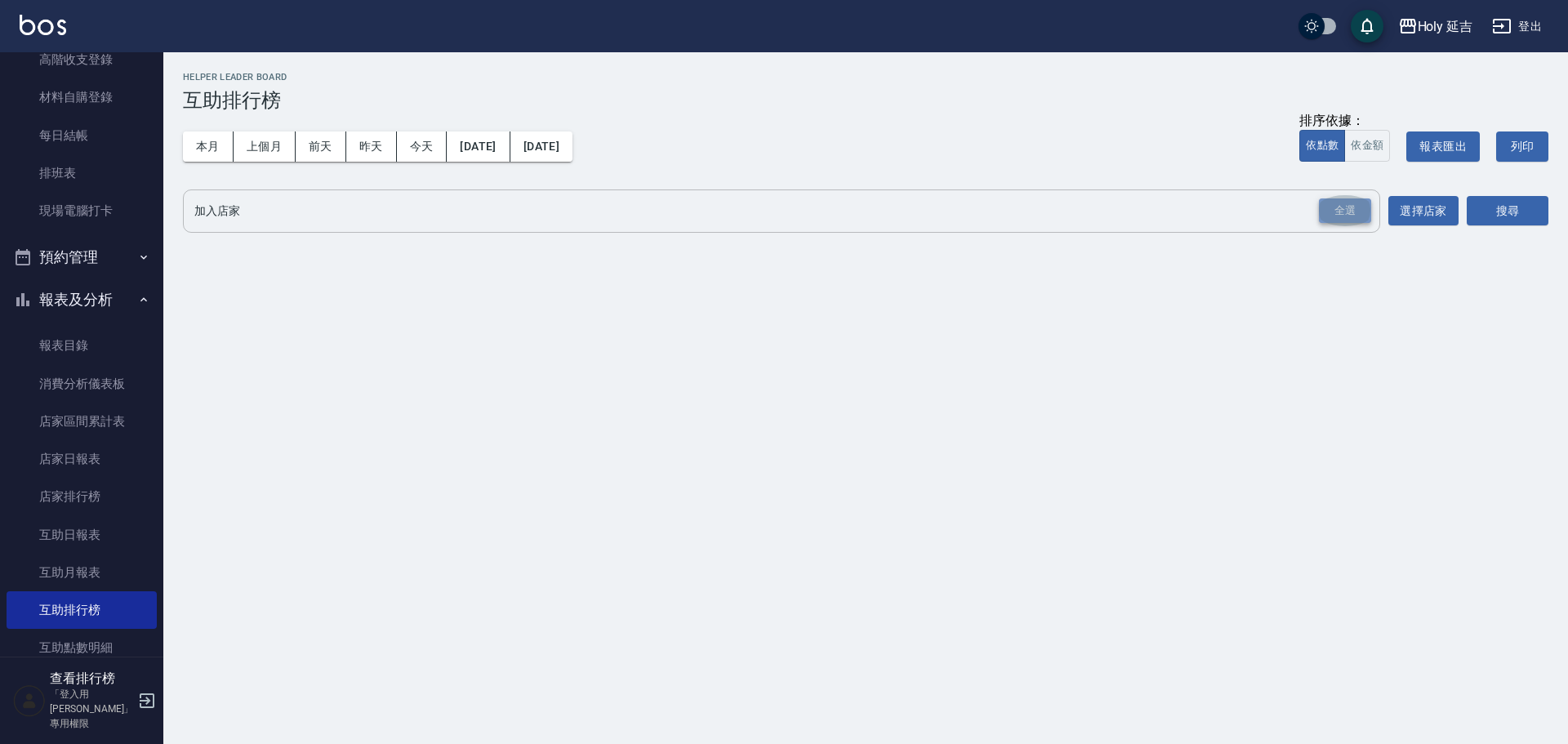
click at [1366, 210] on div "全選" at bounding box center [1344, 211] width 52 height 26
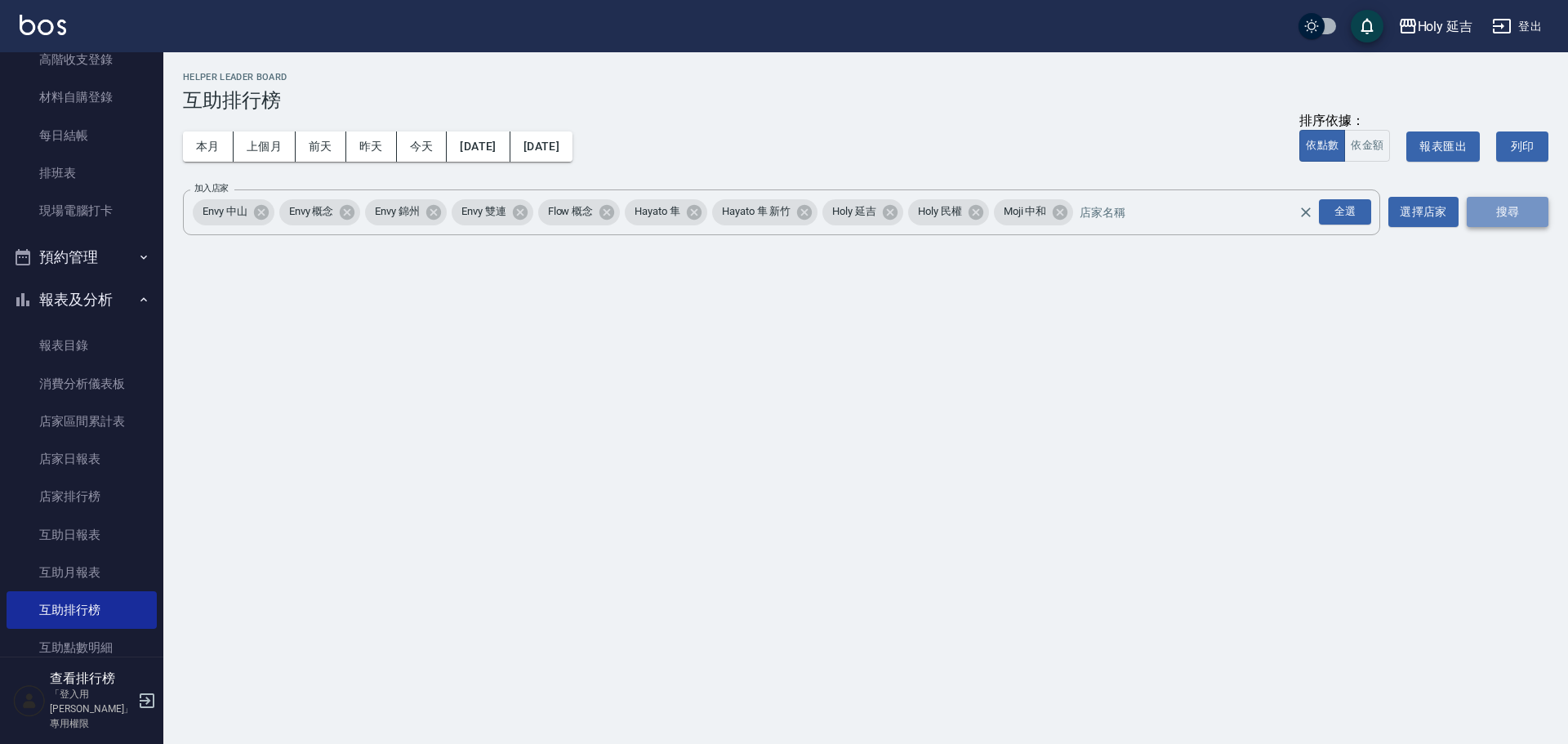
click at [1481, 206] on button "搜尋" at bounding box center [1508, 211] width 82 height 30
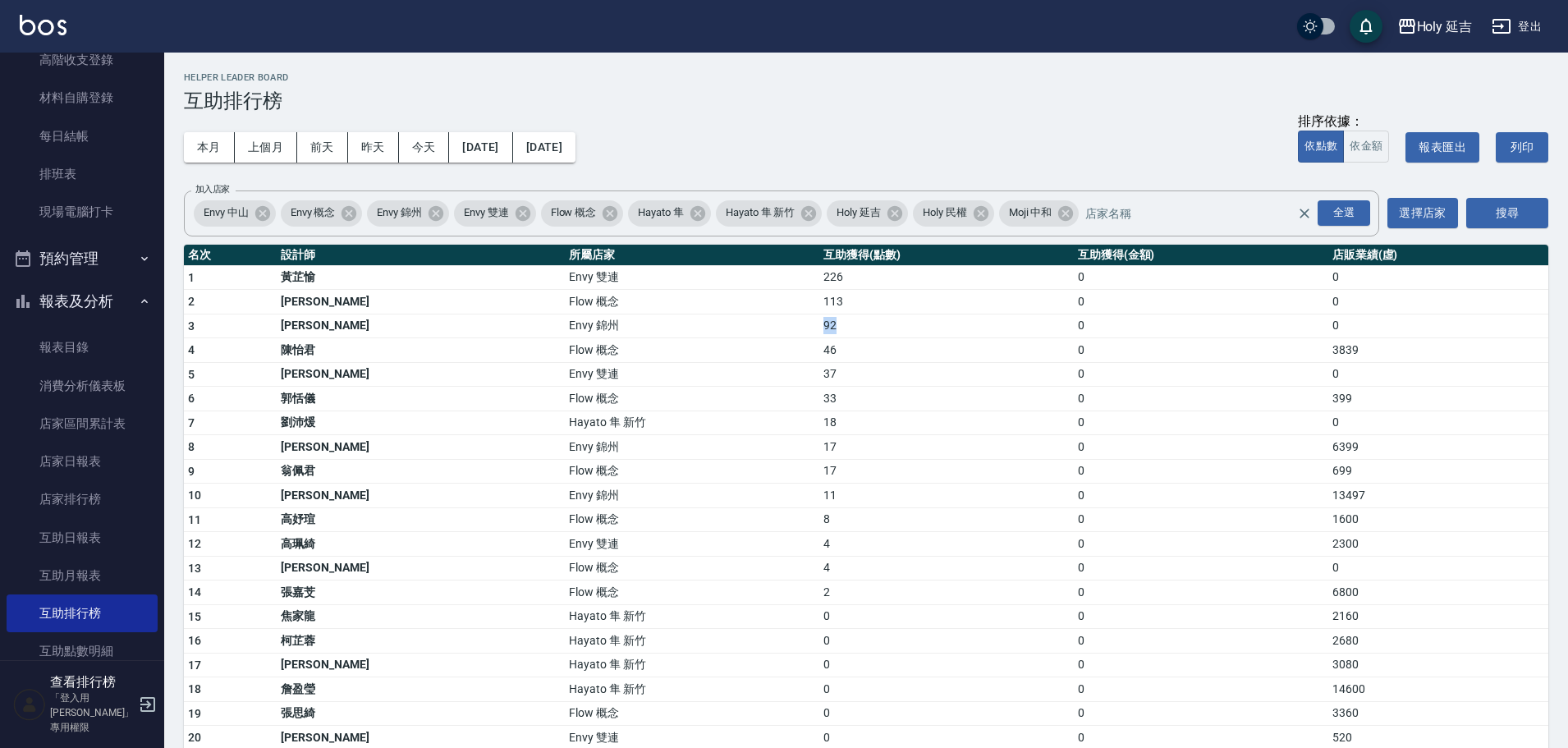
drag, startPoint x: 714, startPoint y: 317, endPoint x: 757, endPoint y: 324, distance: 43.6
click at [757, 324] on tr "3 何玉真 Envy 錦州 92 0 0" at bounding box center [866, 326] width 1364 height 25
drag, startPoint x: 435, startPoint y: 405, endPoint x: 466, endPoint y: 416, distance: 32.9
click at [466, 416] on tbody "1 黃芷愉 Envy 雙連 226 0 0 2 楊佳蒨 Flow 概念 113 0 0 3 何玉真 Envy 錦州 92 0 0 4 陳怡君 Flow 概念 …" at bounding box center [866, 542] width 1364 height 554
click at [565, 404] on td "Flow 概念" at bounding box center [692, 399] width 253 height 25
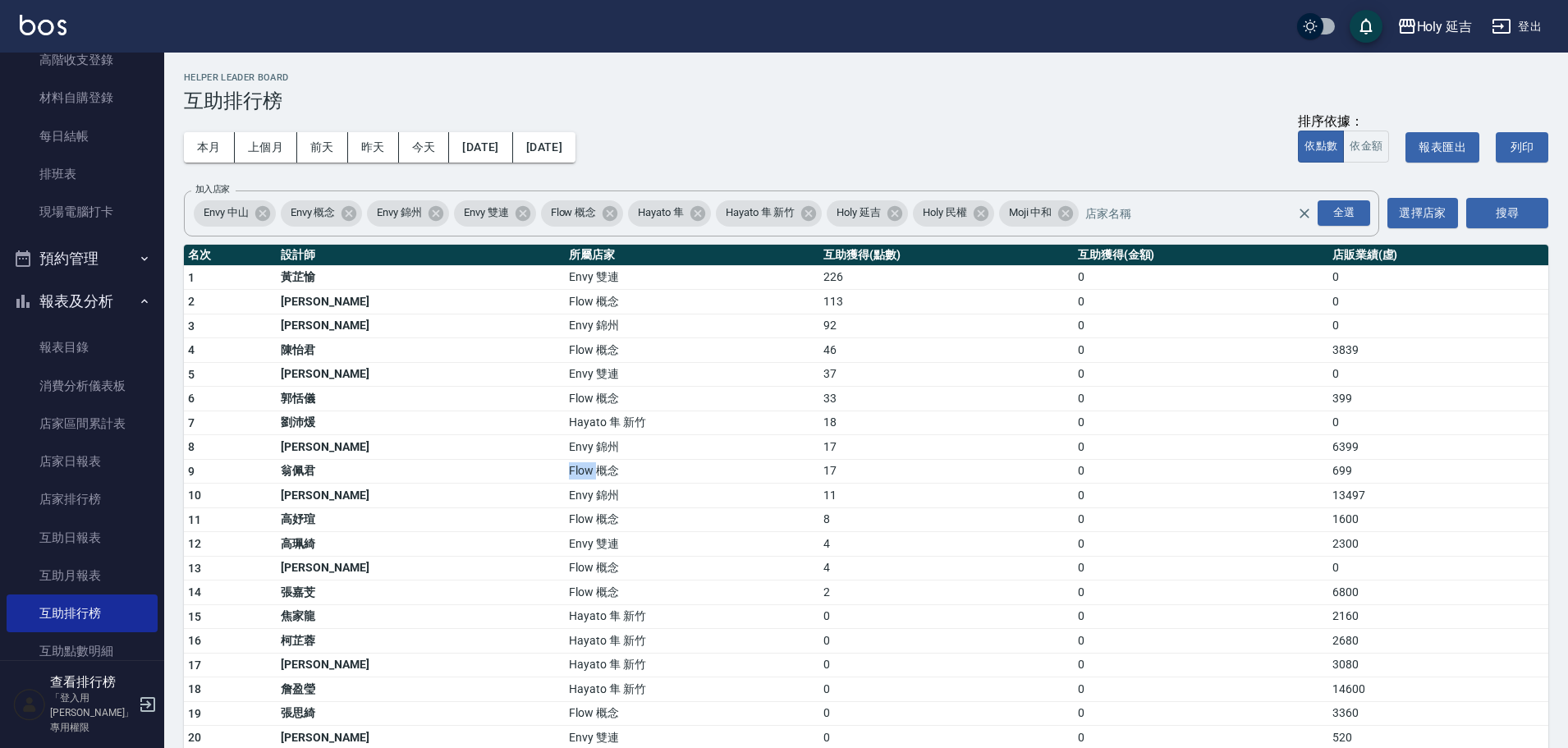
drag, startPoint x: 429, startPoint y: 468, endPoint x: 466, endPoint y: 469, distance: 37.0
click at [466, 469] on tr "9 翁佩君 Flow 概念 17 0 699" at bounding box center [866, 471] width 1364 height 25
click at [319, 448] on td "潘昀廷" at bounding box center [420, 447] width 288 height 25
drag, startPoint x: 716, startPoint y: 448, endPoint x: 788, endPoint y: 445, distance: 72.1
click at [788, 445] on tr "8 潘昀廷 Envy 錦州 17 0 6399" at bounding box center [866, 447] width 1364 height 25
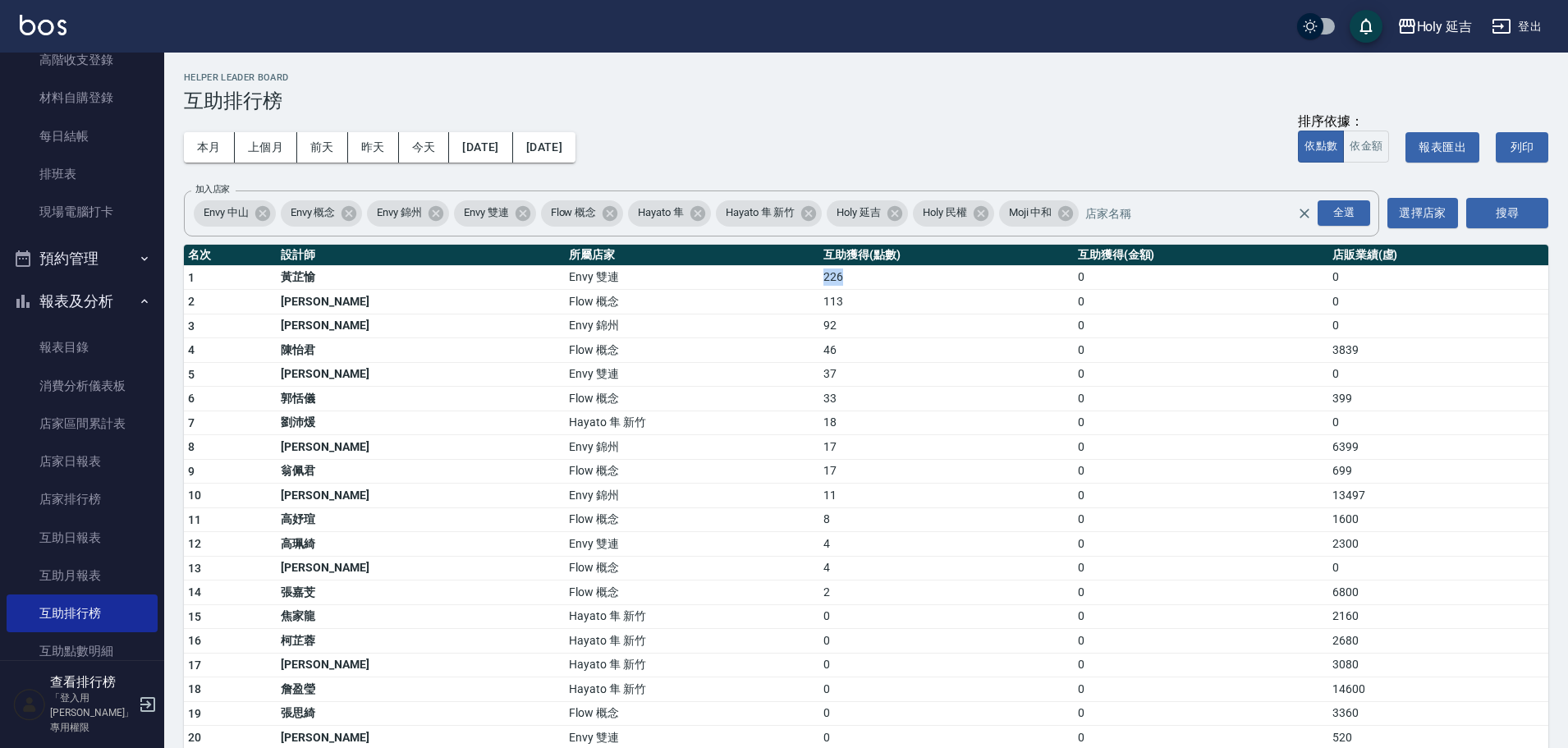
drag, startPoint x: 705, startPoint y: 278, endPoint x: 748, endPoint y: 286, distance: 43.7
click at [748, 286] on tr "1 黃芷愉 Envy 雙連 226 0 0" at bounding box center [866, 278] width 1364 height 25
click at [897, 428] on td "18" at bounding box center [946, 422] width 254 height 25
click at [1521, 27] on button "登出" at bounding box center [1517, 26] width 63 height 30
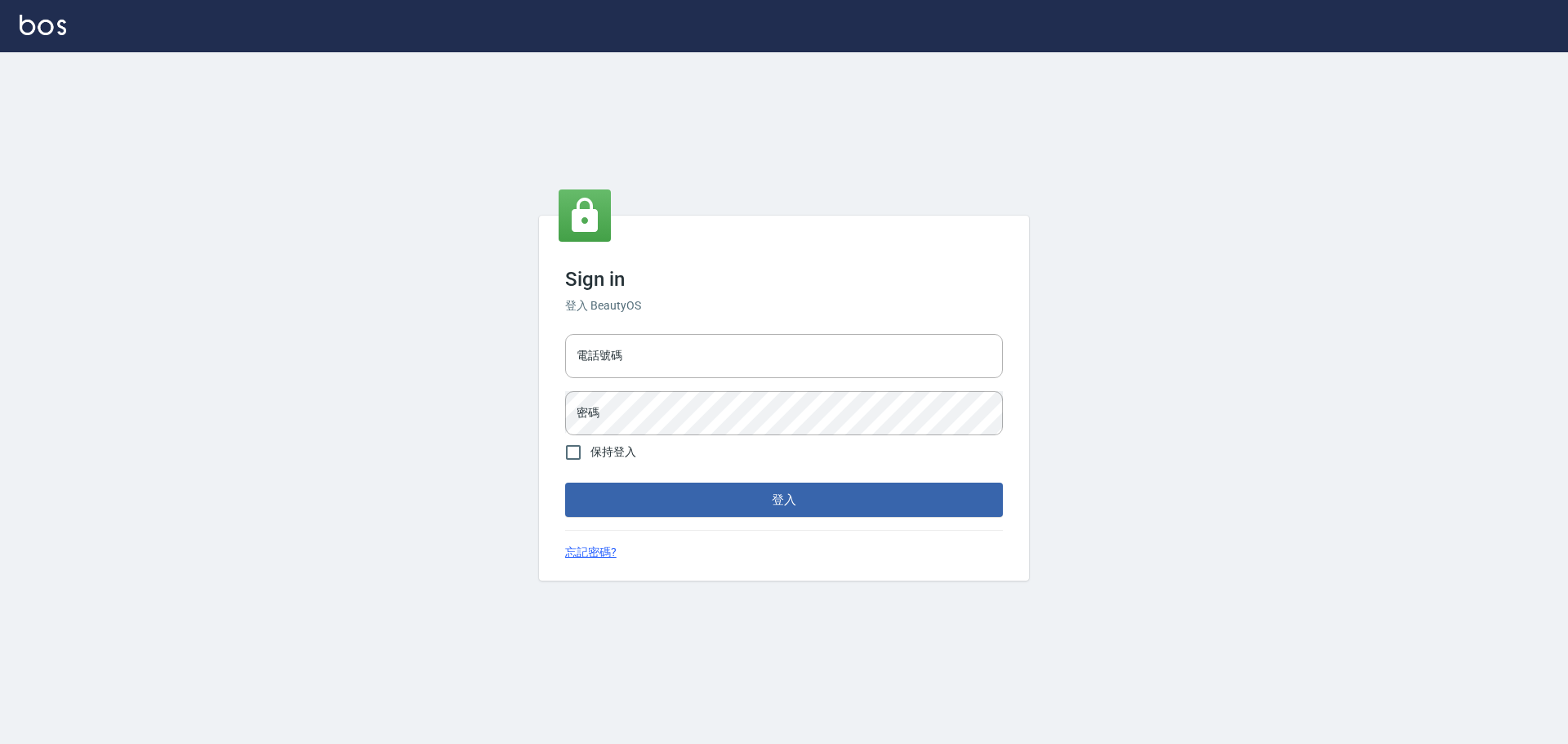
type input "9990001234567"
click at [748, 360] on input "9990001234567" at bounding box center [784, 356] width 438 height 44
type input "25153595"
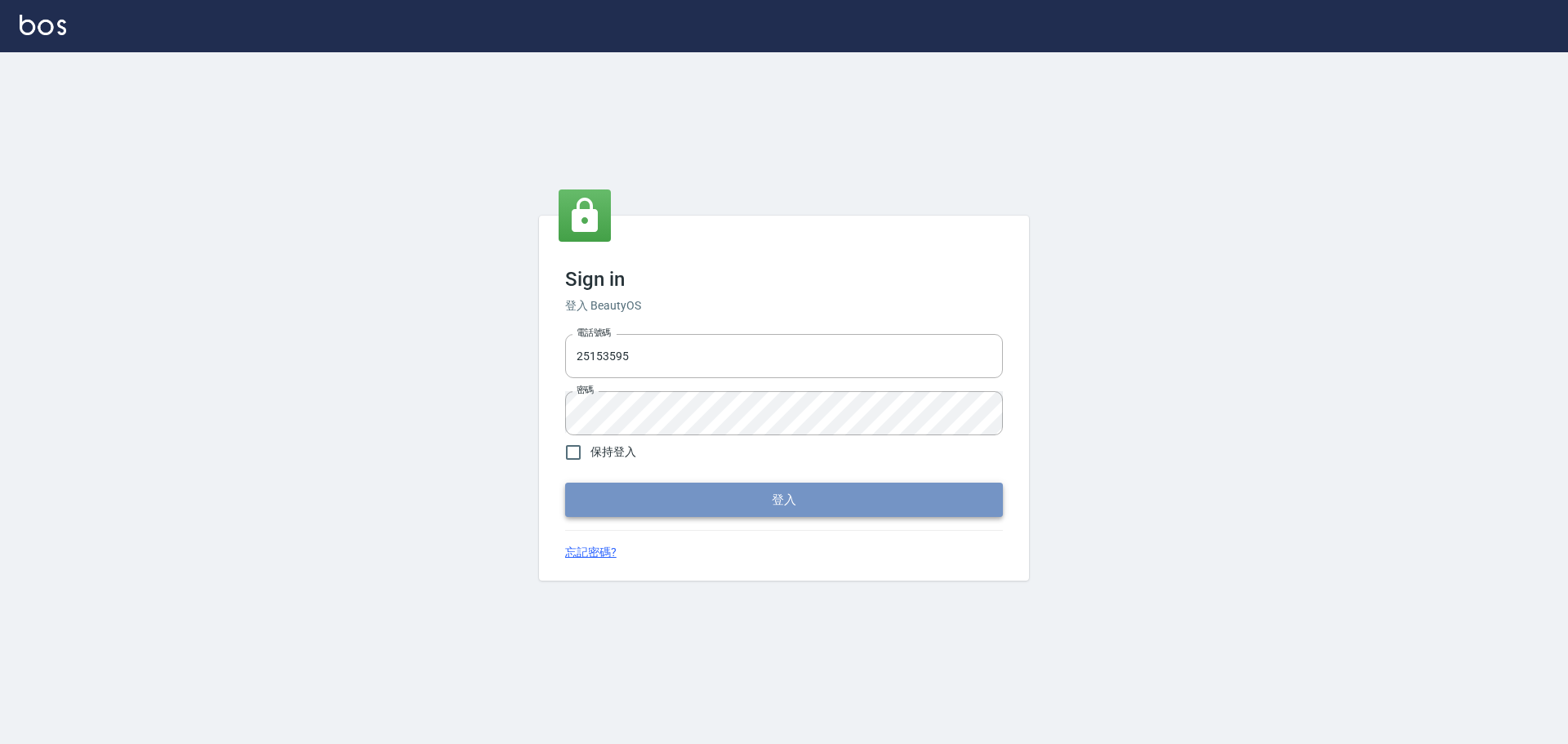
click at [774, 494] on button "登入" at bounding box center [784, 500] width 438 height 34
